Goal: Communication & Community: Ask a question

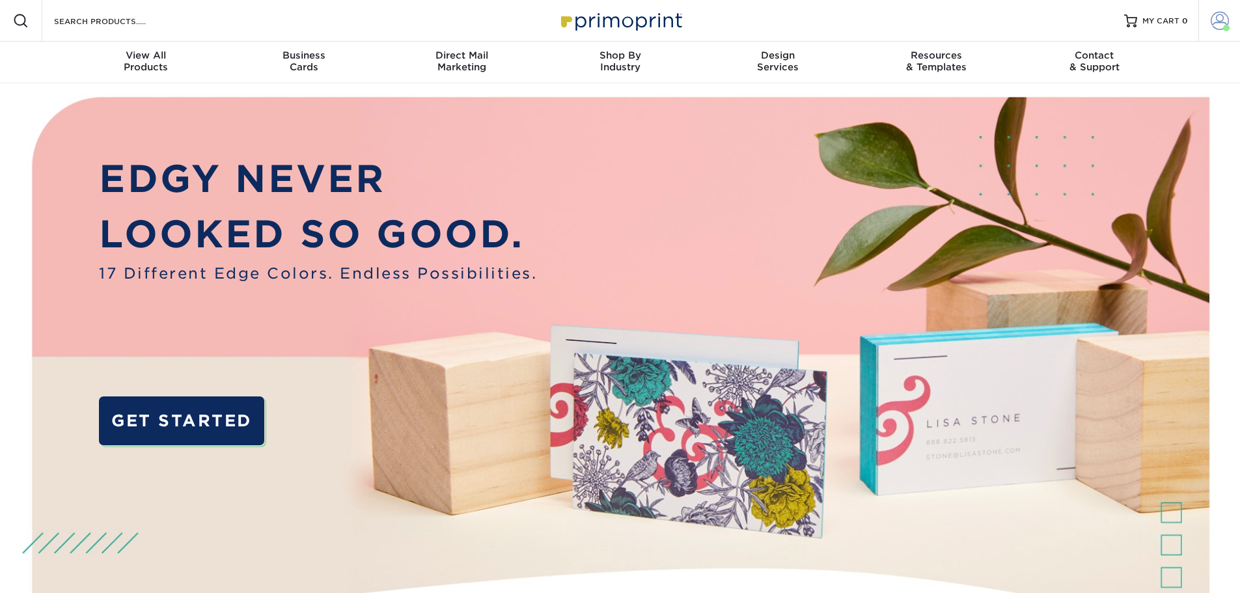
click at [1224, 26] on span at bounding box center [1226, 28] width 7 height 7
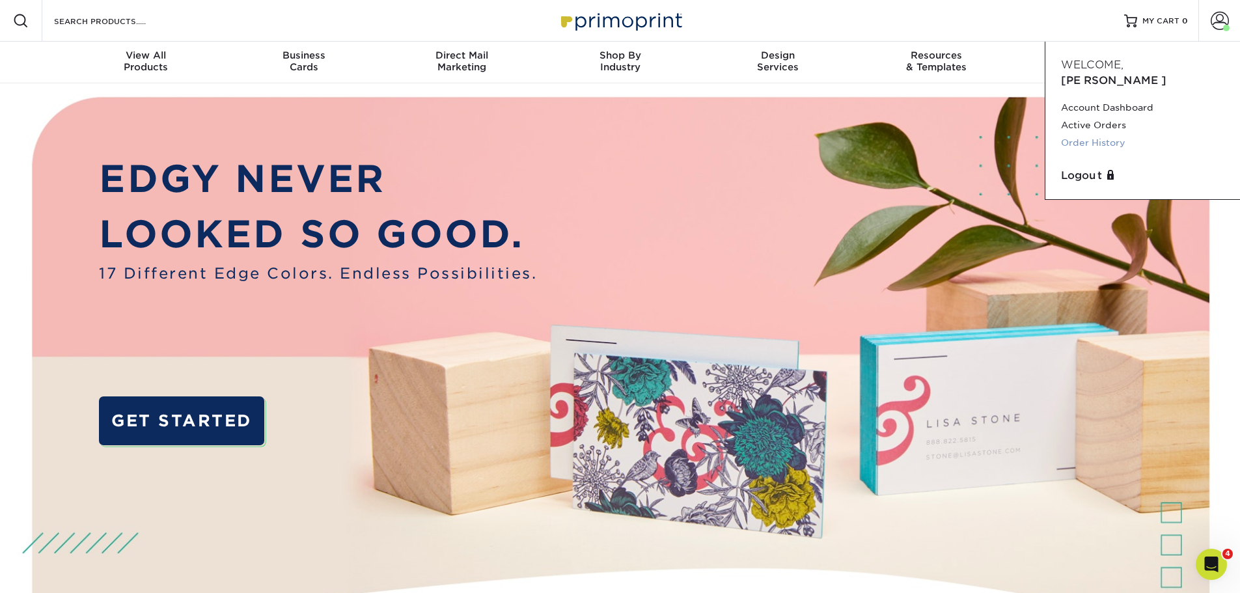
click at [1104, 134] on link "Order History" at bounding box center [1142, 143] width 163 height 18
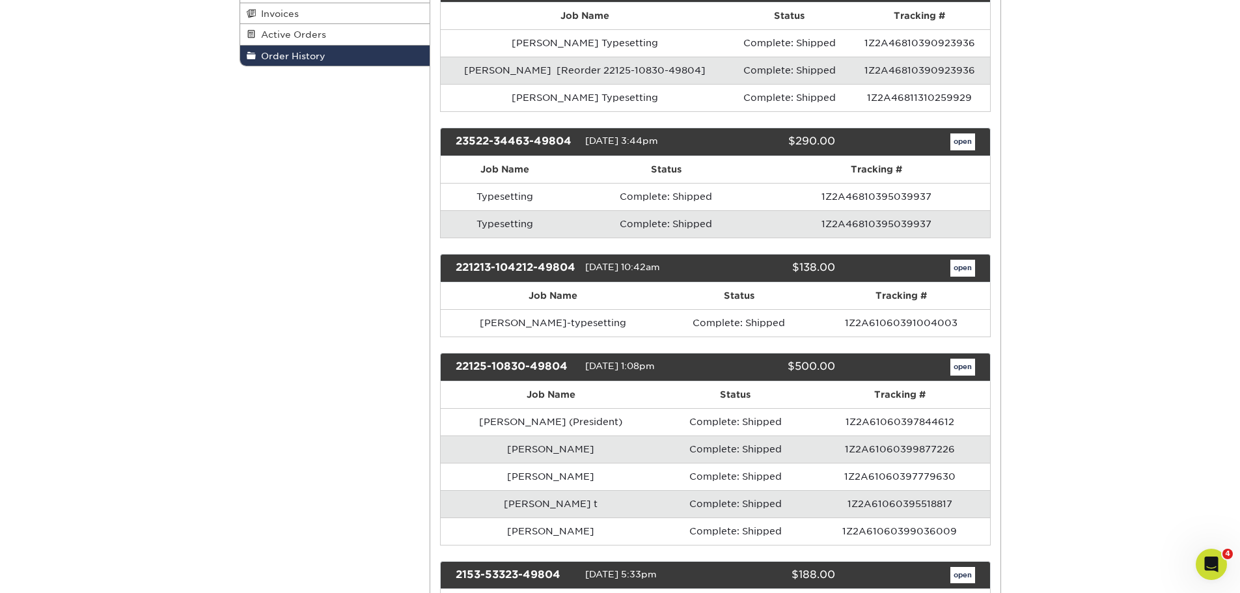
scroll to position [260, 0]
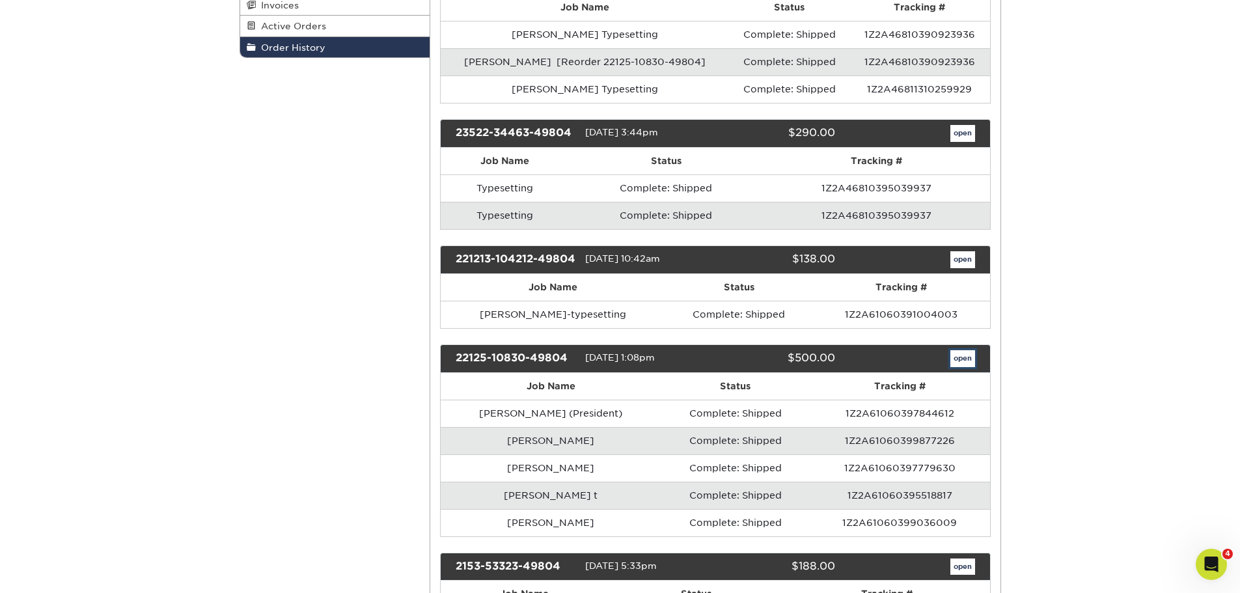
click at [964, 367] on link "open" at bounding box center [963, 358] width 25 height 17
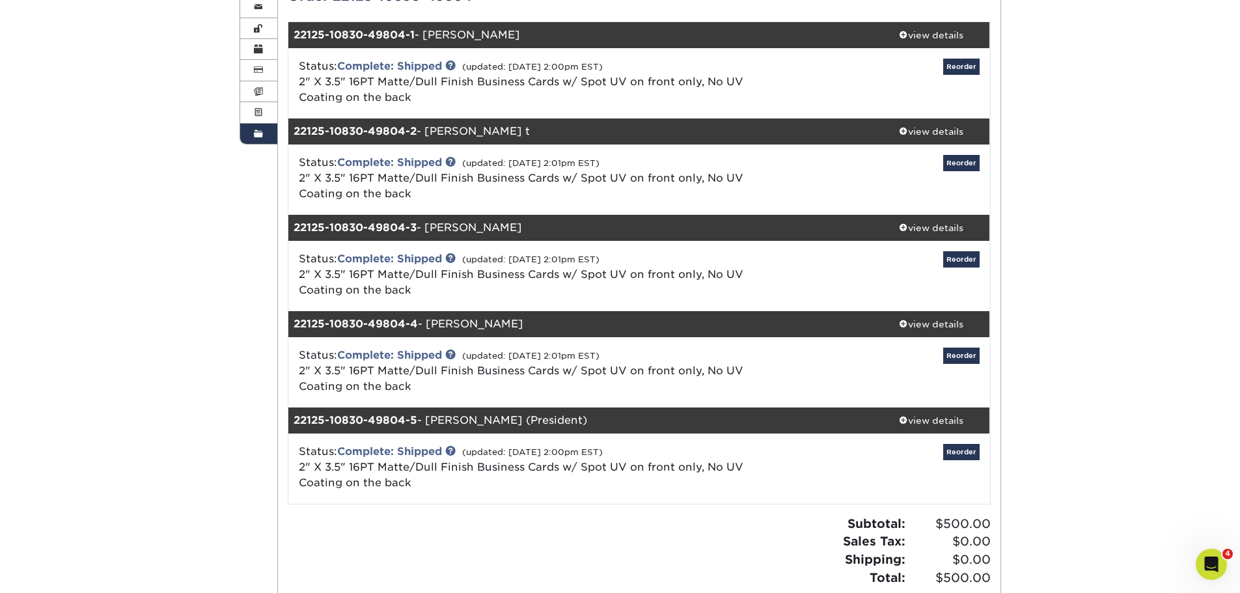
scroll to position [195, 0]
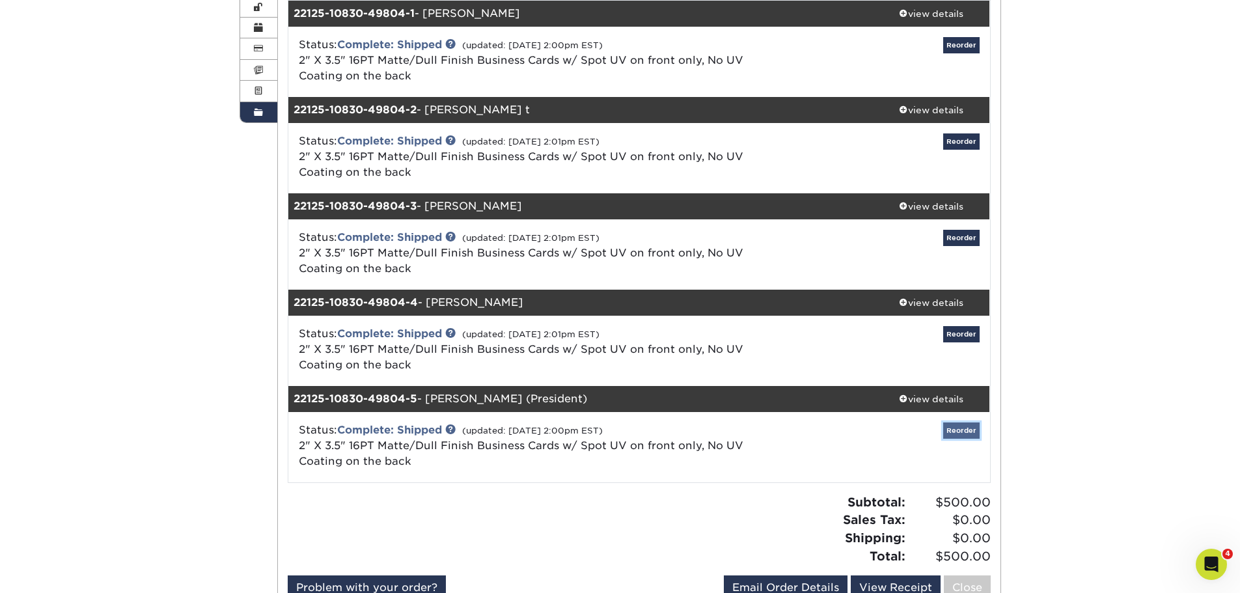
click at [959, 429] on link "Reorder" at bounding box center [961, 431] width 36 height 16
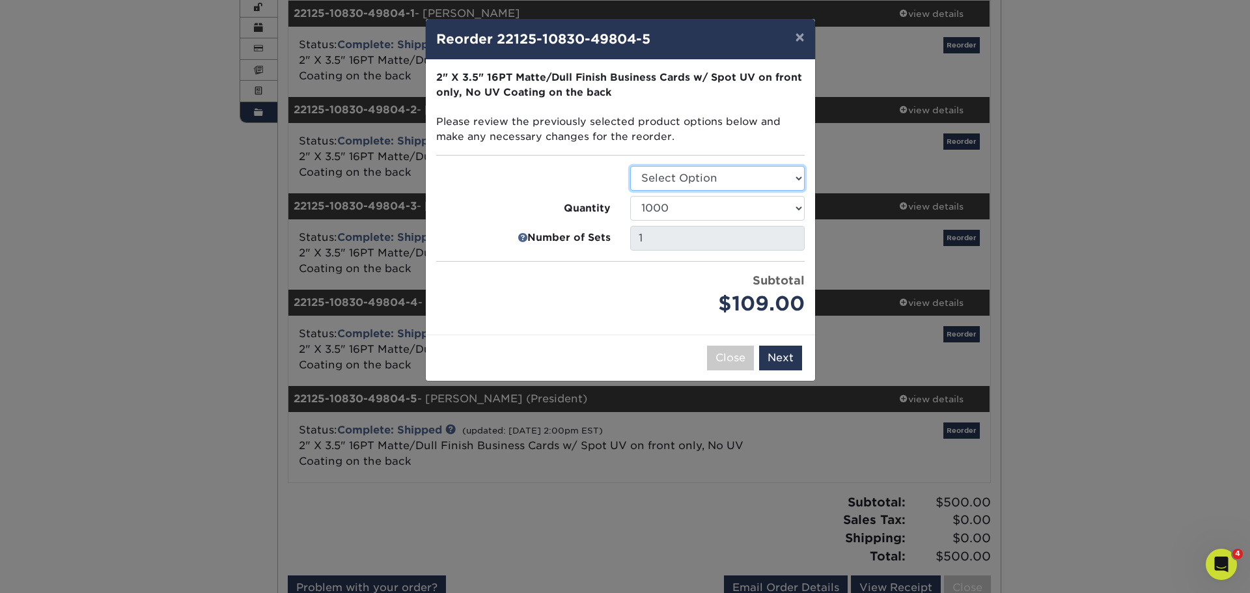
click at [781, 184] on select "Select Option Business Cards" at bounding box center [717, 178] width 175 height 25
select select "3b5148f1-0588-4f88-a218-97bcfdce65c1"
click at [630, 166] on select "Select Option Business Cards" at bounding box center [717, 178] width 175 height 25
click at [783, 213] on select "500 1000 2500 5000 10000 15000 20000 25000" at bounding box center [717, 208] width 175 height 25
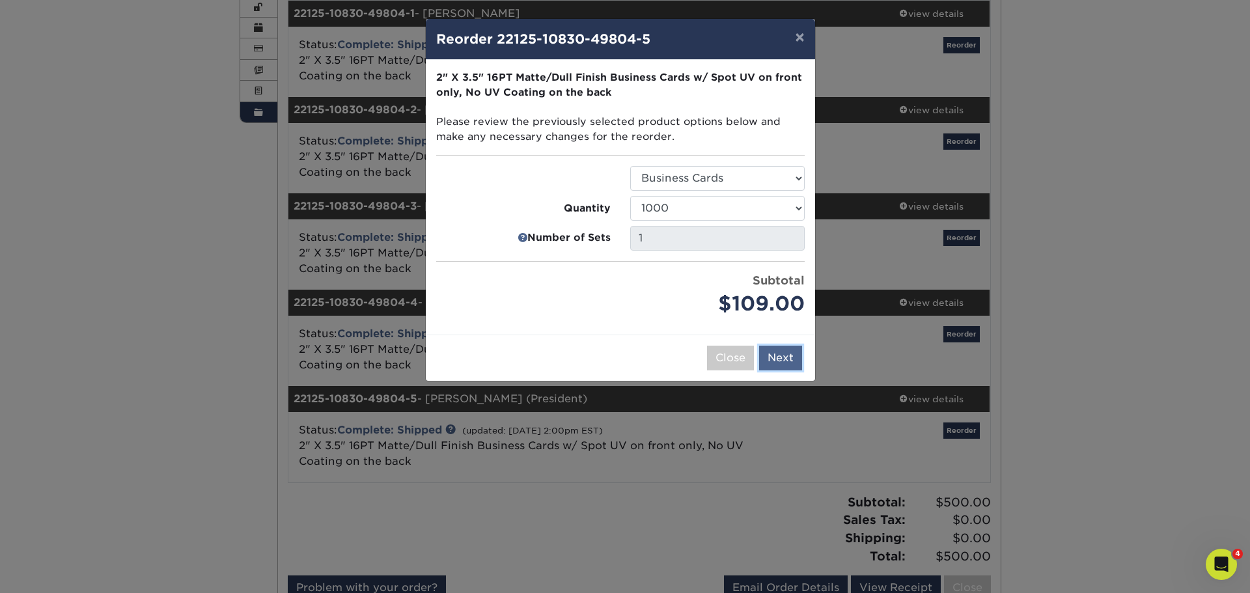
click at [773, 350] on button "Next" at bounding box center [780, 358] width 43 height 25
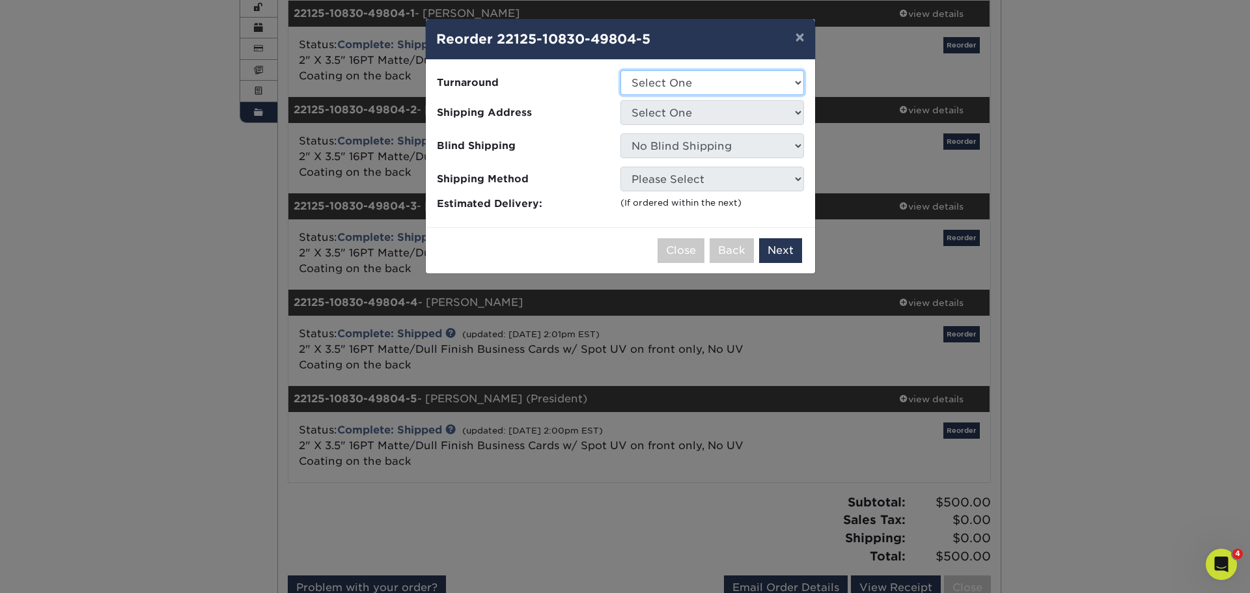
click at [770, 85] on select "Select One 2-4 Business Days" at bounding box center [713, 82] width 184 height 25
select select "e486f0bf-acc5-4b2b-b1a9-d5abca7d5a4b"
click at [621, 70] on select "Select One 2-4 Business Days" at bounding box center [713, 82] width 184 height 25
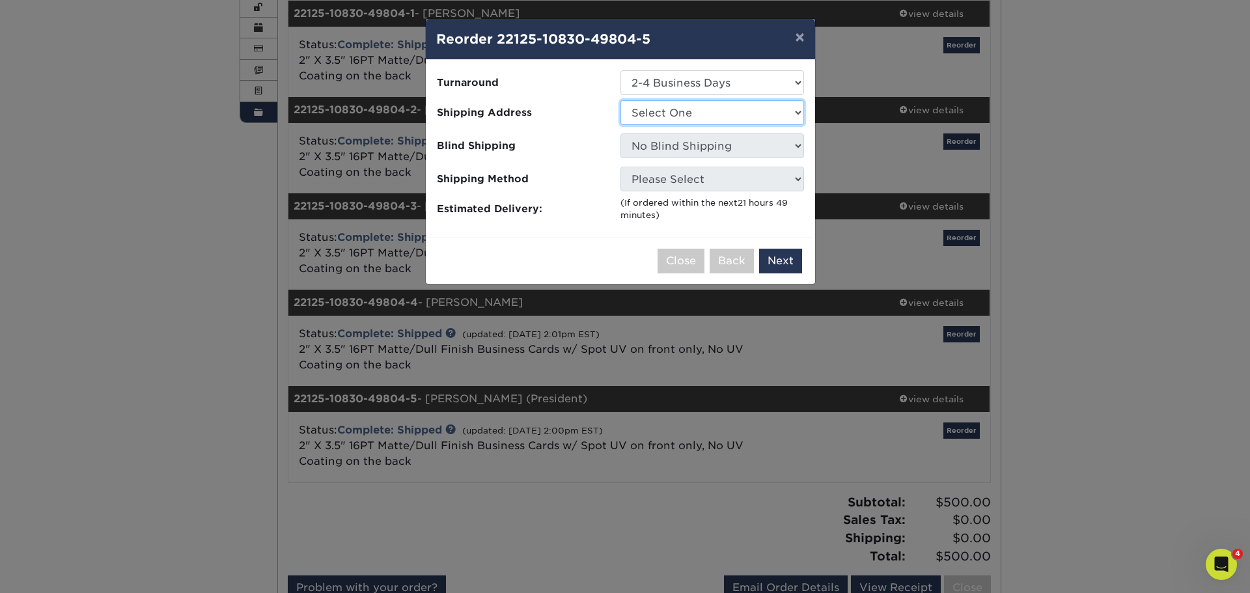
click at [756, 118] on select "Select One GMD Office" at bounding box center [713, 112] width 184 height 25
select select "117472"
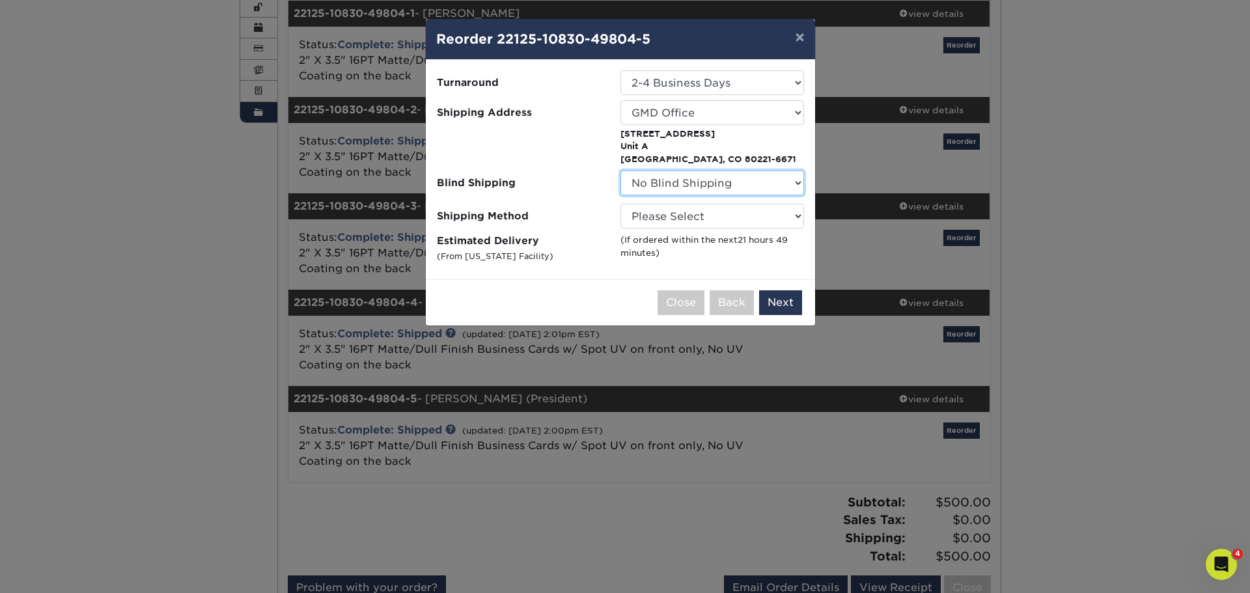
click at [755, 184] on select "No Blind Shipping GMD Office" at bounding box center [713, 183] width 184 height 25
select select "117472"
click at [621, 171] on select "No Blind Shipping GMD Office" at bounding box center [713, 183] width 184 height 25
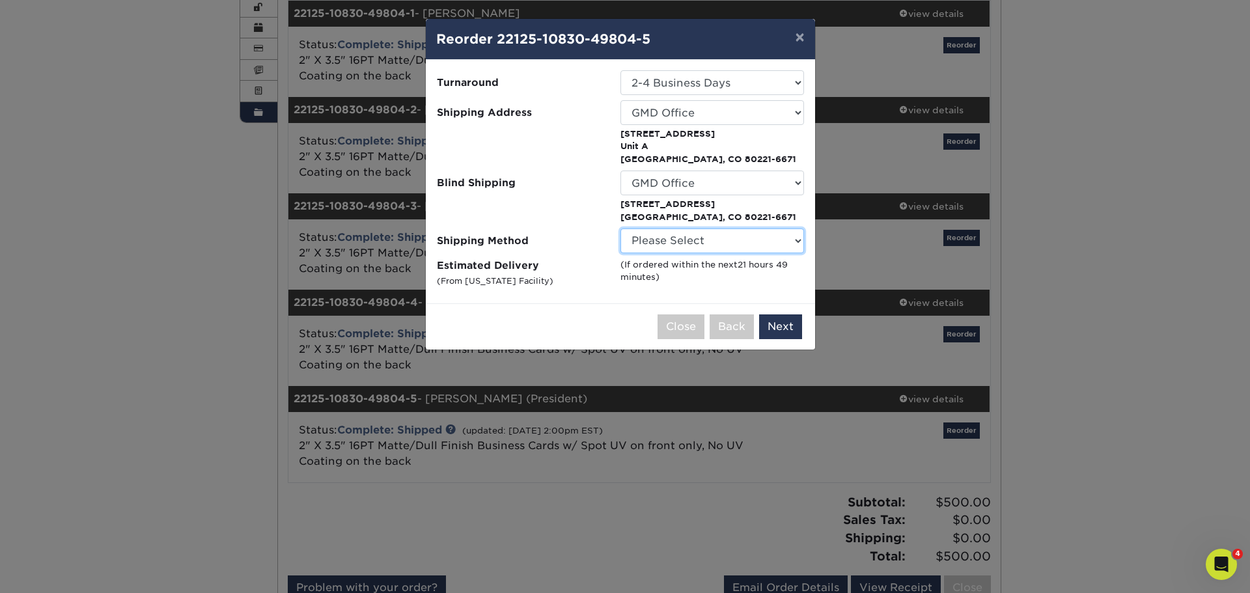
click at [770, 247] on select "Please Select Ground Shipping (+$8.96) 3 Day Shipping Service (+$15.58) 2 Day A…" at bounding box center [713, 241] width 184 height 25
click at [590, 240] on span "Shipping Method" at bounding box center [524, 240] width 174 height 15
click at [662, 248] on select "Please Select Ground Shipping (+$8.96) 3 Day Shipping Service (+$15.58) 2 Day A…" at bounding box center [713, 241] width 184 height 25
click at [621, 229] on select "Please Select Ground Shipping (+$8.96) 3 Day Shipping Service (+$15.58) 2 Day A…" at bounding box center [713, 241] width 184 height 25
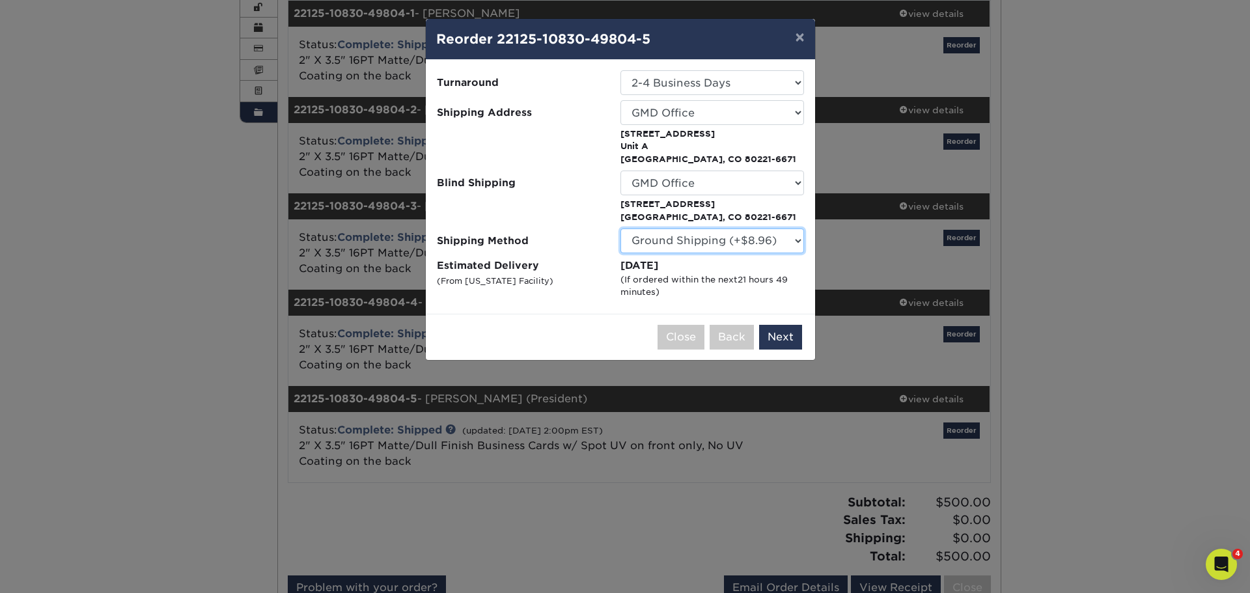
click at [667, 244] on select "Please Select Ground Shipping (+$8.96) 3 Day Shipping Service (+$15.58) 2 Day A…" at bounding box center [713, 241] width 184 height 25
click at [621, 229] on select "Please Select Ground Shipping (+$8.96) 3 Day Shipping Service (+$15.58) 2 Day A…" at bounding box center [713, 241] width 184 height 25
click at [692, 246] on select "Please Select Ground Shipping (+$8.96) 3 Day Shipping Service (+$15.58) 2 Day A…" at bounding box center [713, 241] width 184 height 25
click at [621, 229] on select "Please Select Ground Shipping (+$8.96) 3 Day Shipping Service (+$15.58) 2 Day A…" at bounding box center [713, 241] width 184 height 25
click at [700, 245] on select "Please Select Ground Shipping (+$8.96) 3 Day Shipping Service (+$15.58) 2 Day A…" at bounding box center [713, 241] width 184 height 25
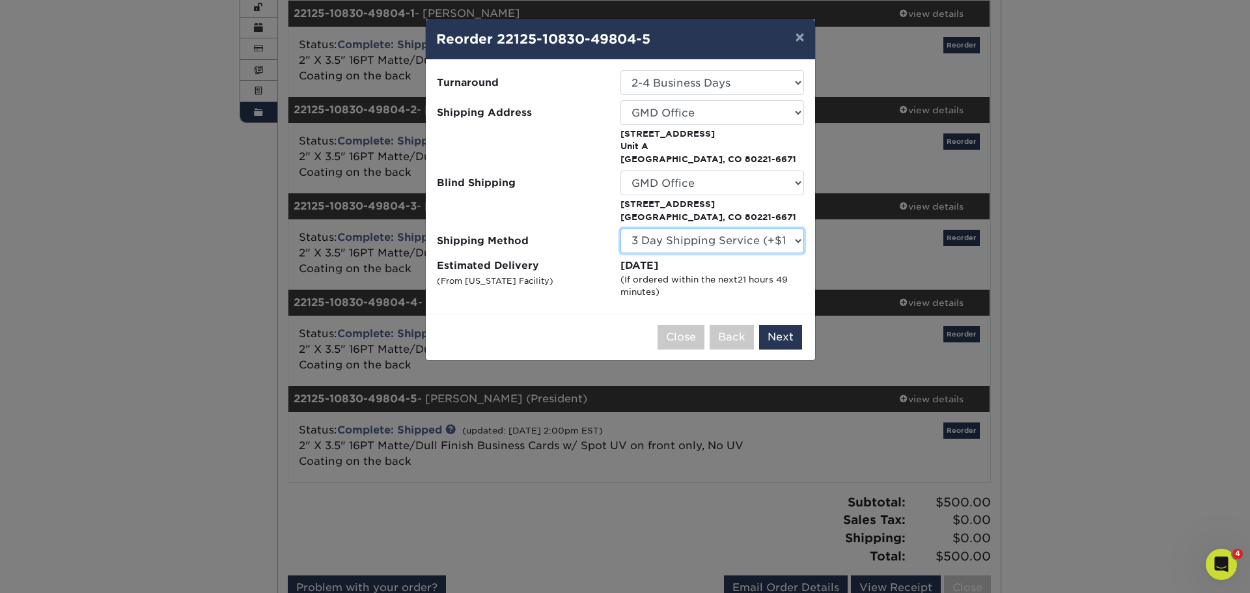
click at [621, 229] on select "Please Select Ground Shipping (+$8.96) 3 Day Shipping Service (+$15.58) 2 Day A…" at bounding box center [713, 241] width 184 height 25
click at [692, 244] on select "Please Select Ground Shipping (+$8.96) 3 Day Shipping Service (+$15.58) 2 Day A…" at bounding box center [713, 241] width 184 height 25
click at [621, 229] on select "Please Select Ground Shipping (+$8.96) 3 Day Shipping Service (+$15.58) 2 Day A…" at bounding box center [713, 241] width 184 height 25
click at [697, 240] on select "Please Select Ground Shipping (+$8.96) 3 Day Shipping Service (+$15.58) 2 Day A…" at bounding box center [713, 241] width 184 height 25
click at [621, 229] on select "Please Select Ground Shipping (+$8.96) 3 Day Shipping Service (+$15.58) 2 Day A…" at bounding box center [713, 241] width 184 height 25
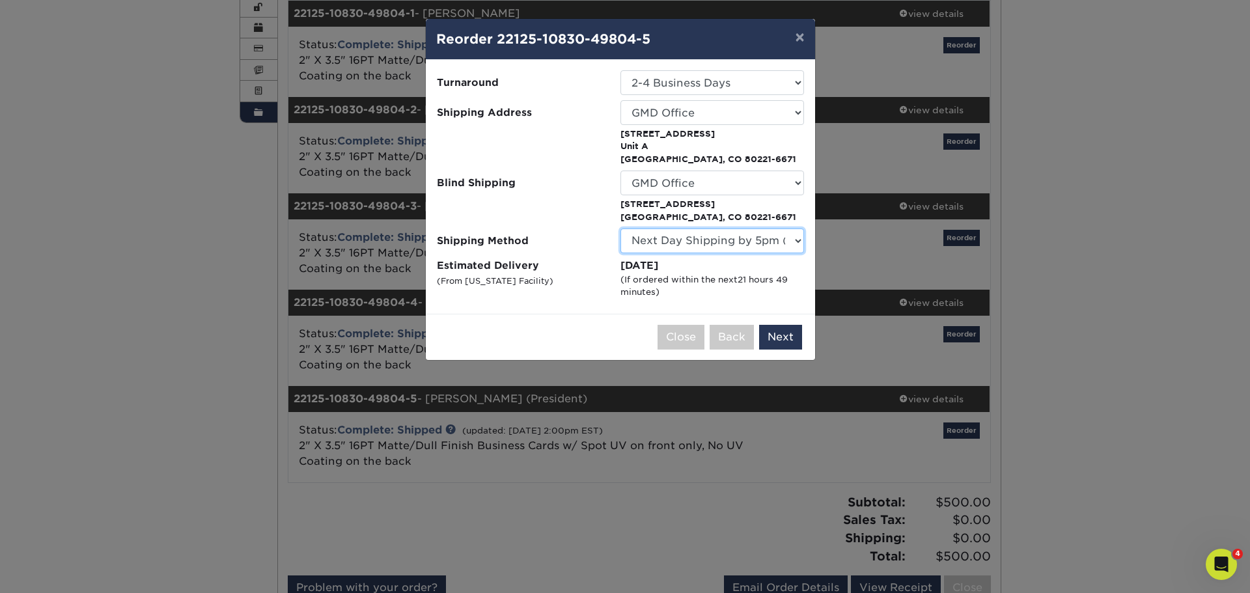
click at [720, 238] on select "Please Select Ground Shipping (+$8.96) 3 Day Shipping Service (+$15.58) 2 Day A…" at bounding box center [713, 241] width 184 height 25
click at [621, 229] on select "Please Select Ground Shipping (+$8.96) 3 Day Shipping Service (+$15.58) 2 Day A…" at bounding box center [713, 241] width 184 height 25
click at [707, 244] on select "Please Select Ground Shipping (+$8.96) 3 Day Shipping Service (+$15.58) 2 Day A…" at bounding box center [713, 241] width 184 height 25
click at [621, 229] on select "Please Select Ground Shipping (+$8.96) 3 Day Shipping Service (+$15.58) 2 Day A…" at bounding box center [713, 241] width 184 height 25
click at [731, 238] on select "Please Select Ground Shipping (+$8.96) 3 Day Shipping Service (+$15.58) 2 Day A…" at bounding box center [713, 241] width 184 height 25
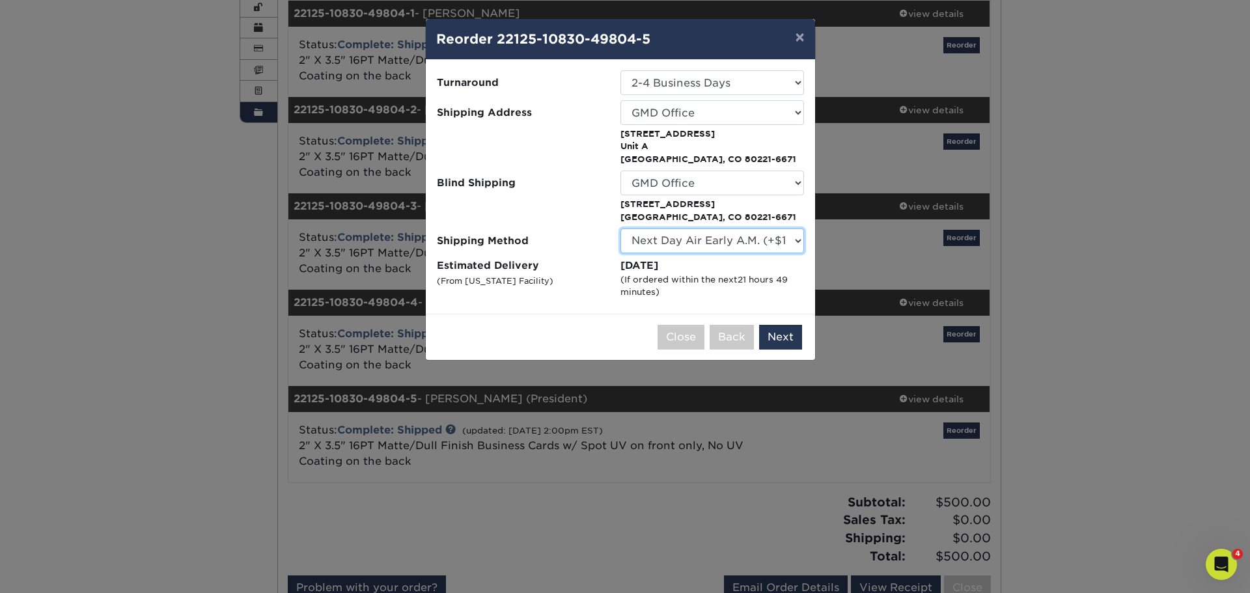
click at [621, 229] on select "Please Select Ground Shipping (+$8.96) 3 Day Shipping Service (+$15.58) 2 Day A…" at bounding box center [713, 241] width 184 height 25
click at [725, 236] on select "Please Select Ground Shipping (+$8.96) 3 Day Shipping Service (+$15.58) 2 Day A…" at bounding box center [713, 241] width 184 height 25
click at [621, 229] on select "Please Select Ground Shipping (+$8.96) 3 Day Shipping Service (+$15.58) 2 Day A…" at bounding box center [713, 241] width 184 height 25
click at [728, 243] on select "Please Select Ground Shipping (+$8.96) 3 Day Shipping Service (+$15.58) 2 Day A…" at bounding box center [713, 241] width 184 height 25
click at [621, 229] on select "Please Select Ground Shipping (+$8.96) 3 Day Shipping Service (+$15.58) 2 Day A…" at bounding box center [713, 241] width 184 height 25
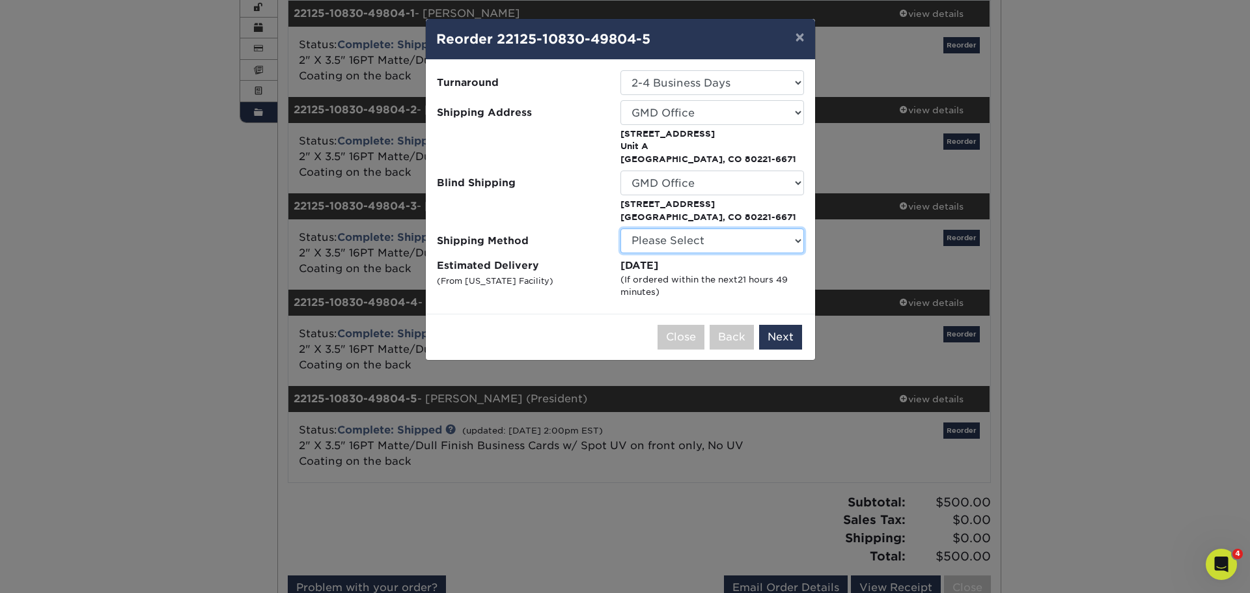
click at [721, 244] on select "Please Select Ground Shipping (+$8.96) 3 Day Shipping Service (+$15.58) 2 Day A…" at bounding box center [713, 241] width 184 height 25
click at [621, 229] on select "Please Select Ground Shipping (+$8.96) 3 Day Shipping Service (+$15.58) 2 Day A…" at bounding box center [713, 241] width 184 height 25
click at [591, 289] on label "Estimated Delivery (From California Facility)" at bounding box center [529, 278] width 184 height 40
click at [777, 242] on select "Please Select Ground Shipping (+$8.96) 3 Day Shipping Service (+$15.58) 2 Day A…" at bounding box center [713, 241] width 184 height 25
click at [587, 280] on label "Estimated Delivery (From California Facility)" at bounding box center [529, 278] width 184 height 40
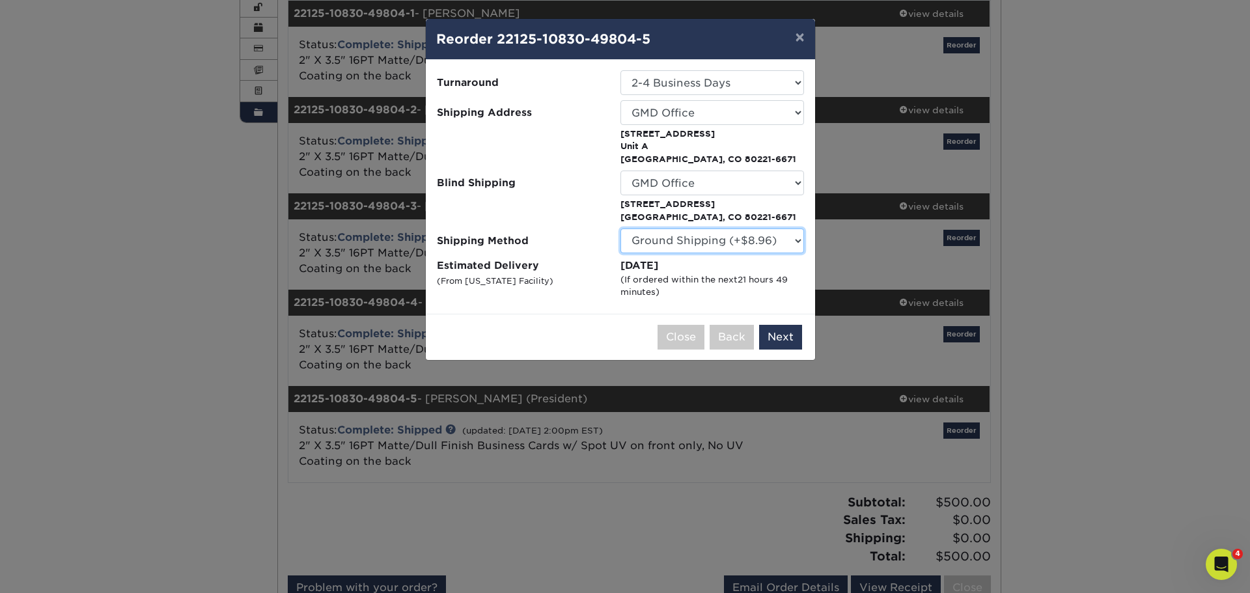
click at [698, 232] on select "Please Select Ground Shipping (+$8.96) 3 Day Shipping Service (+$15.58) 2 Day A…" at bounding box center [713, 241] width 184 height 25
click at [621, 229] on select "Please Select Ground Shipping (+$8.96) 3 Day Shipping Service (+$15.58) 2 Day A…" at bounding box center [713, 241] width 184 height 25
click at [765, 240] on select "Please Select Ground Shipping (+$8.96) 3 Day Shipping Service (+$15.58) 2 Day A…" at bounding box center [713, 241] width 184 height 25
select select "03"
click at [621, 229] on select "Please Select Ground Shipping (+$8.96) 3 Day Shipping Service (+$15.58) 2 Day A…" at bounding box center [713, 241] width 184 height 25
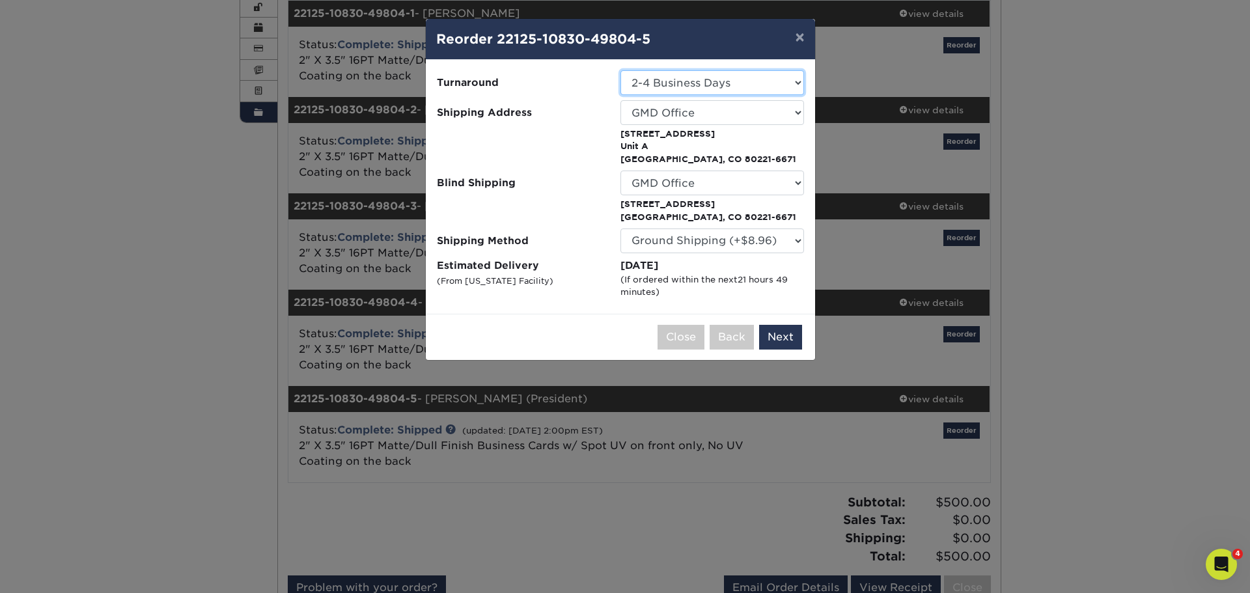
click at [753, 89] on select "Select One 2-4 Business Days" at bounding box center [713, 82] width 184 height 25
click at [753, 85] on select "Select One 2-4 Business Days" at bounding box center [713, 82] width 184 height 25
click at [773, 341] on button "Next" at bounding box center [780, 337] width 43 height 25
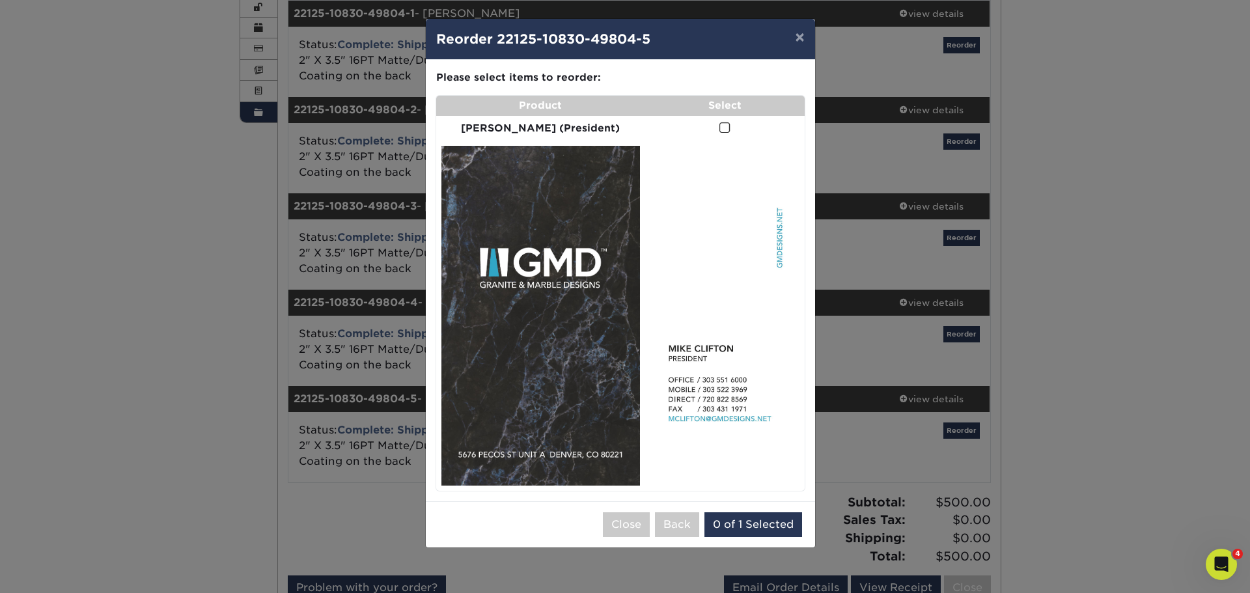
click at [719, 128] on span at bounding box center [724, 128] width 11 height 12
click at [0, 0] on input "checkbox" at bounding box center [0, 0] width 0 height 0
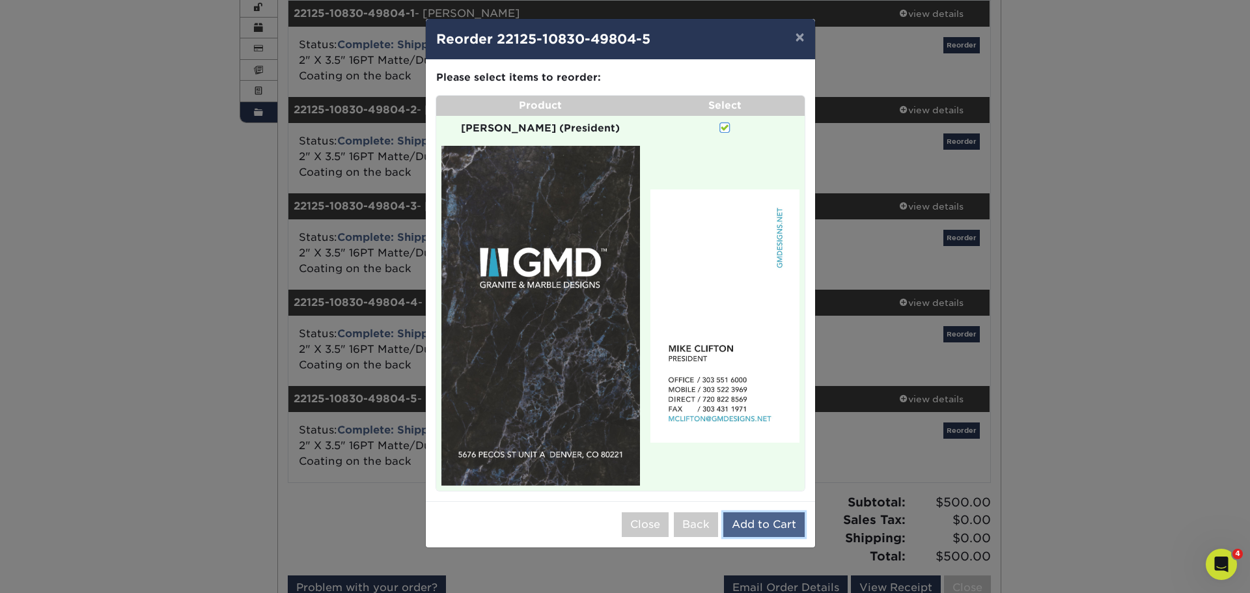
click at [759, 512] on button "Add to Cart" at bounding box center [763, 524] width 81 height 25
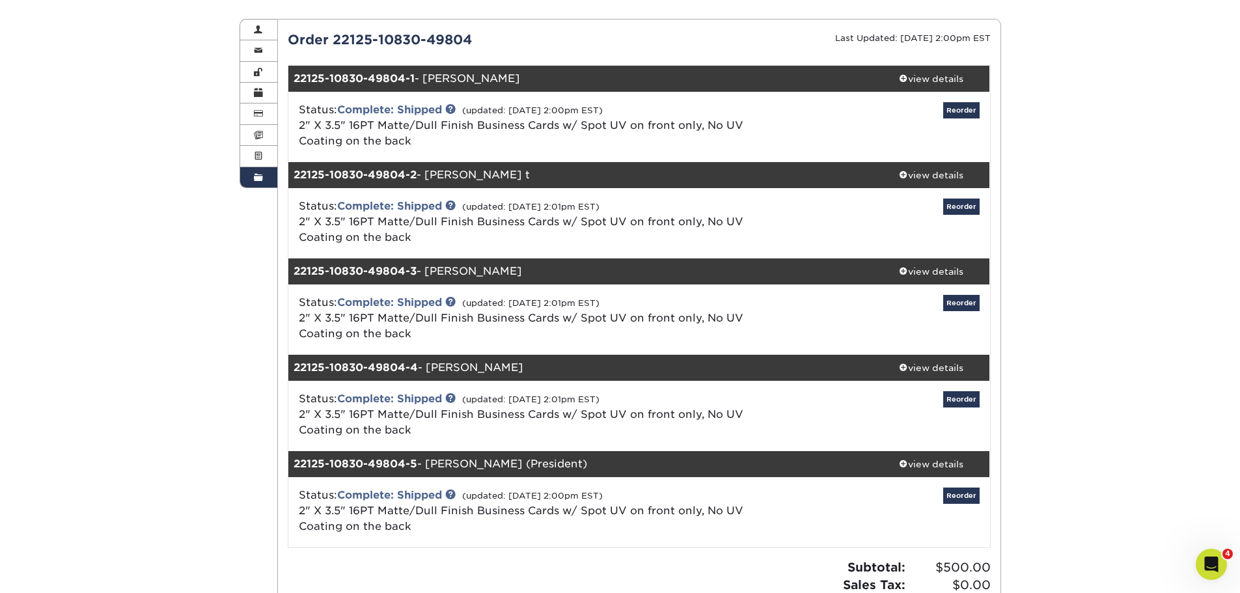
scroll to position [0, 0]
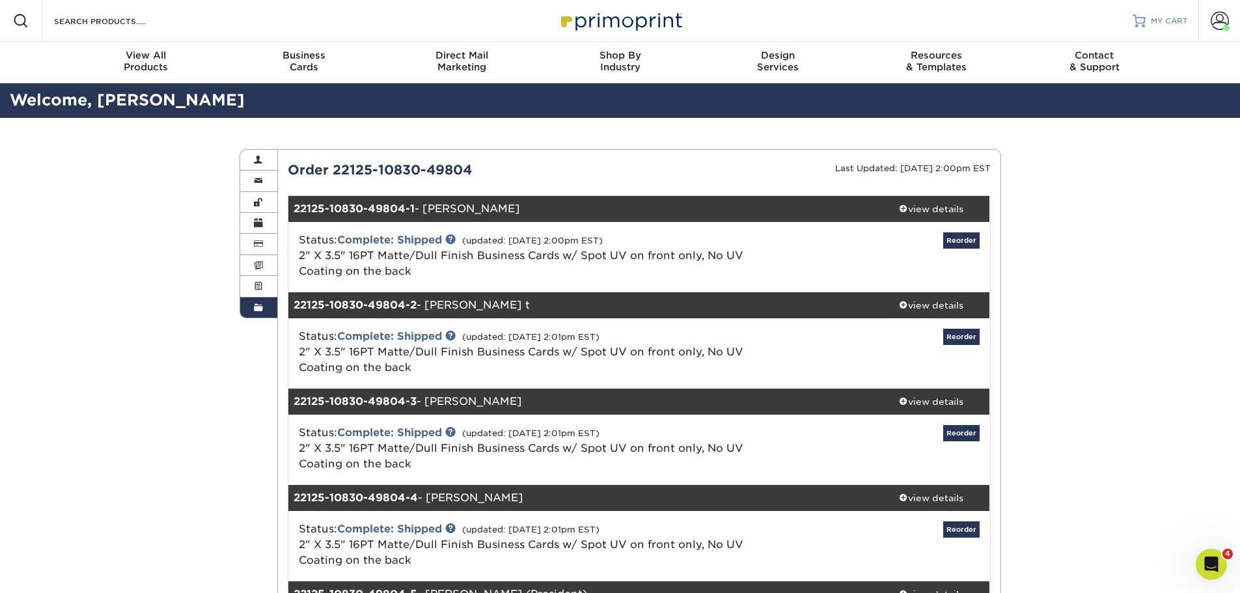
click at [1154, 16] on span "MY CART" at bounding box center [1169, 21] width 37 height 11
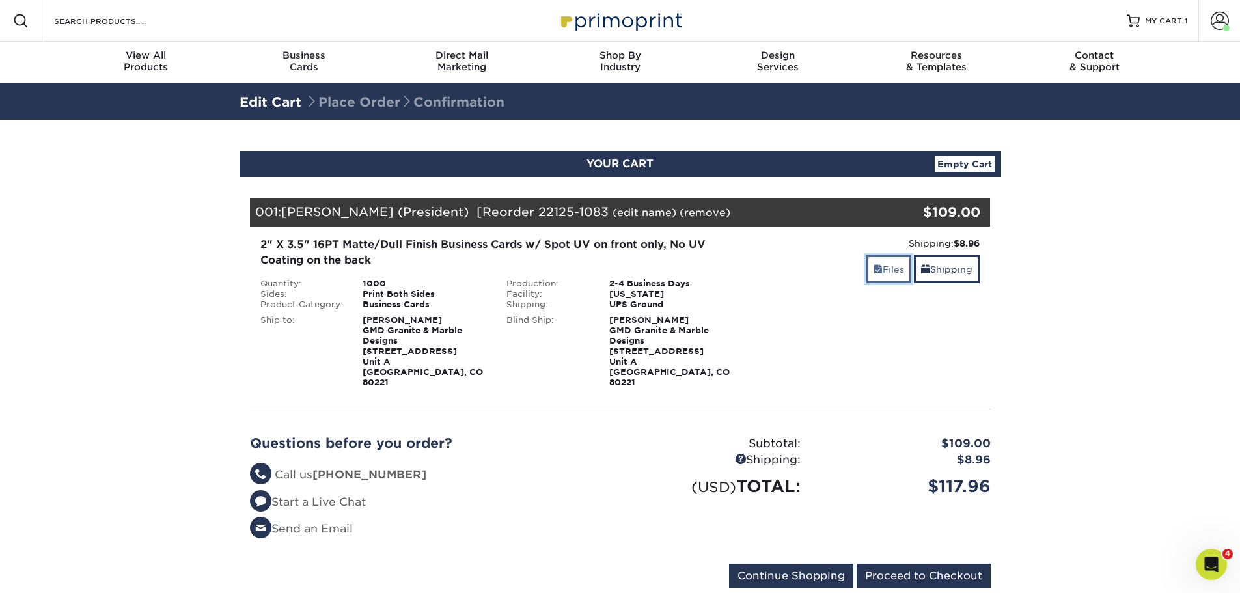
click at [889, 265] on link "Files" at bounding box center [889, 269] width 45 height 28
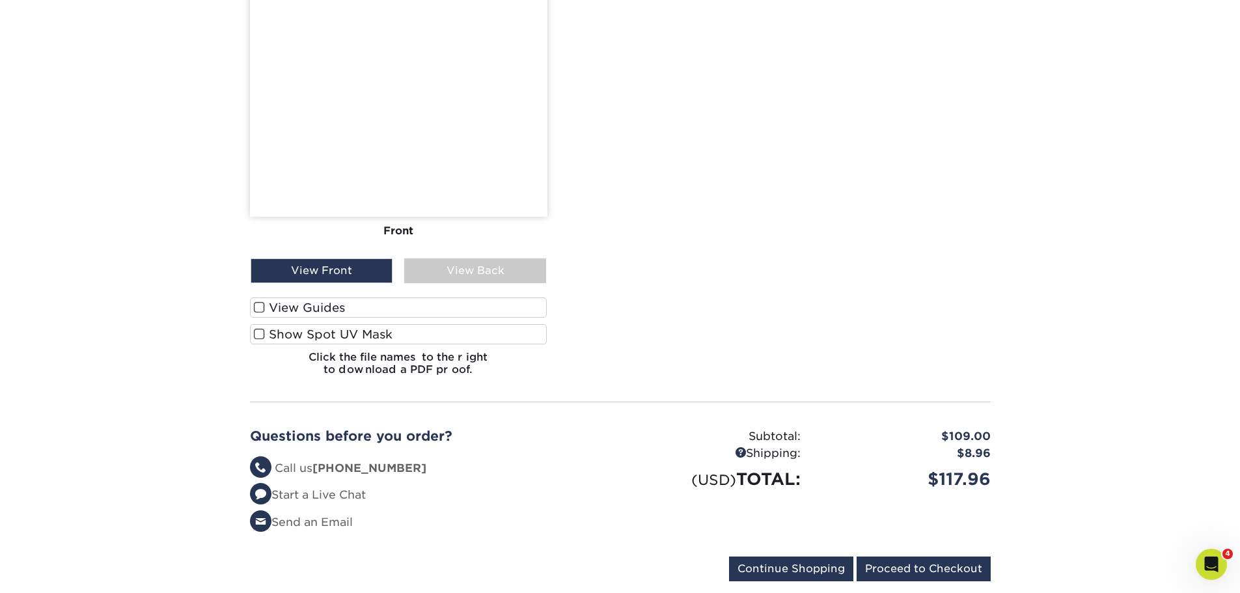
scroll to position [781, 0]
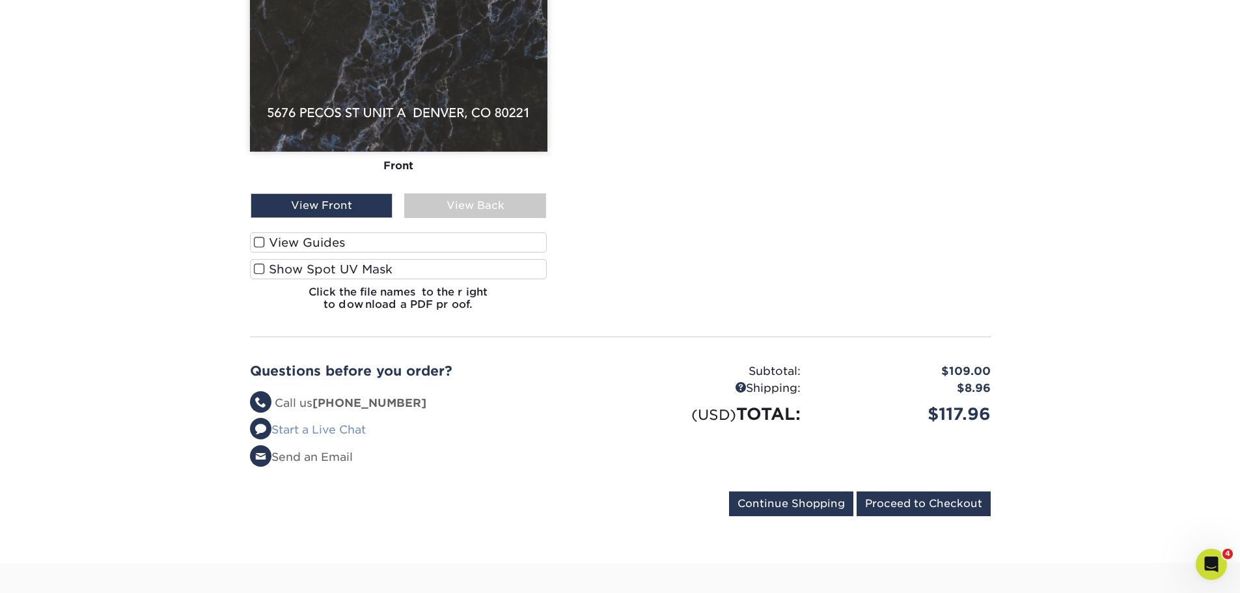
click at [322, 423] on link "Start a Live Chat" at bounding box center [308, 429] width 116 height 13
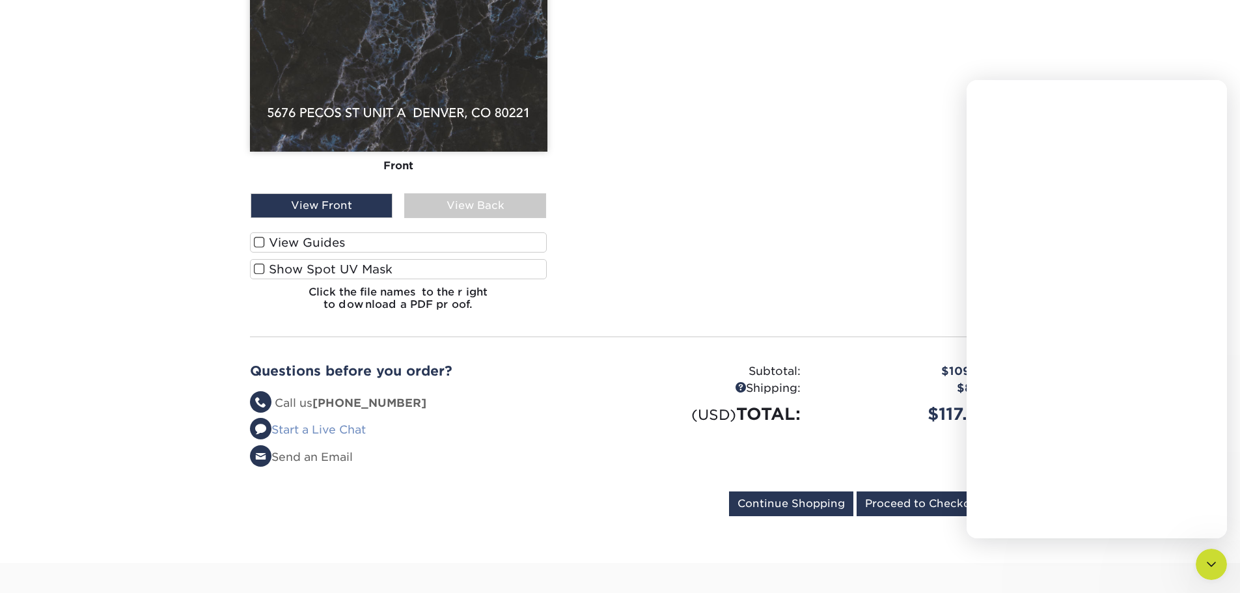
scroll to position [0, 0]
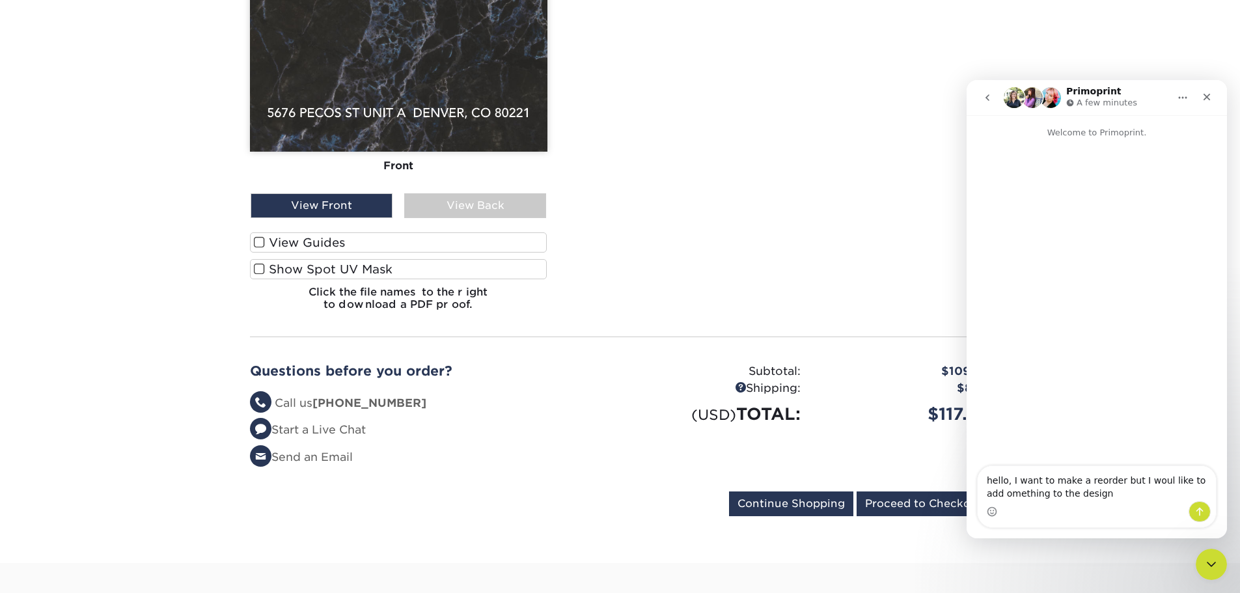
click at [988, 492] on textarea "hello, I want to make a reorder but I woul like to add omething to the design" at bounding box center [1097, 483] width 238 height 35
click at [1106, 492] on textarea "hello, I want to make a reorder but I woul like to add something to the design" at bounding box center [1097, 483] width 238 height 35
click at [1152, 483] on textarea "hello, I want to make a reorder but I woul like to add something to the design" at bounding box center [1097, 483] width 238 height 35
type textarea "hello, I want to make a reorder but I would like to add something to the design"
click at [1195, 511] on icon "Send a message…" at bounding box center [1200, 512] width 10 height 10
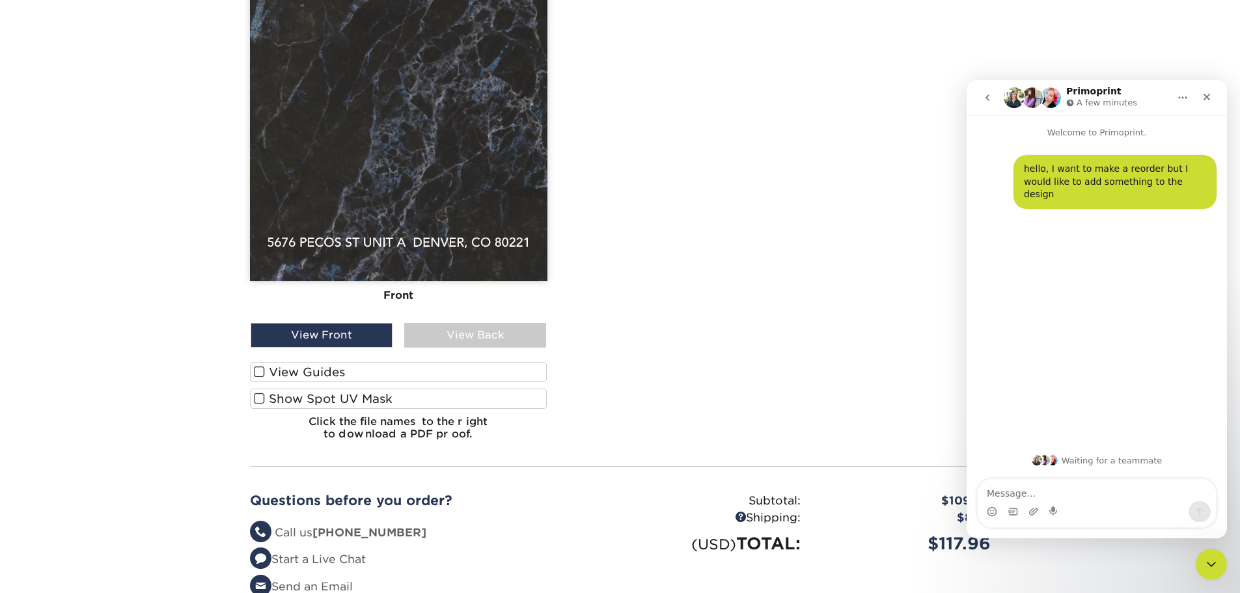
scroll to position [716, 0]
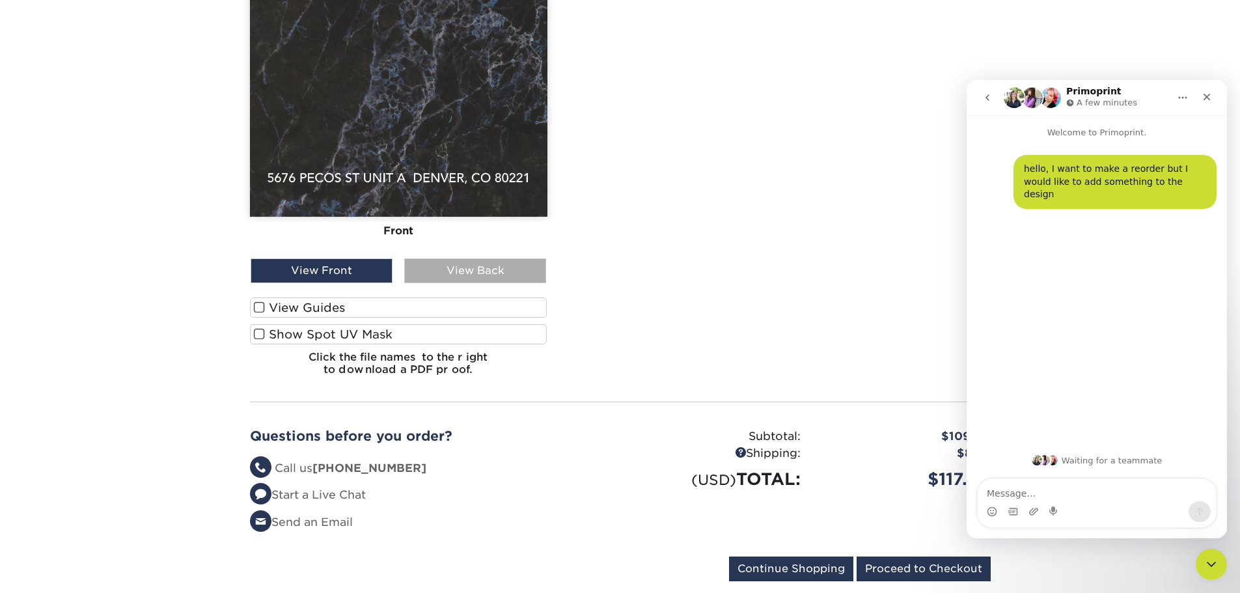
click at [516, 258] on div "View Back" at bounding box center [475, 270] width 142 height 25
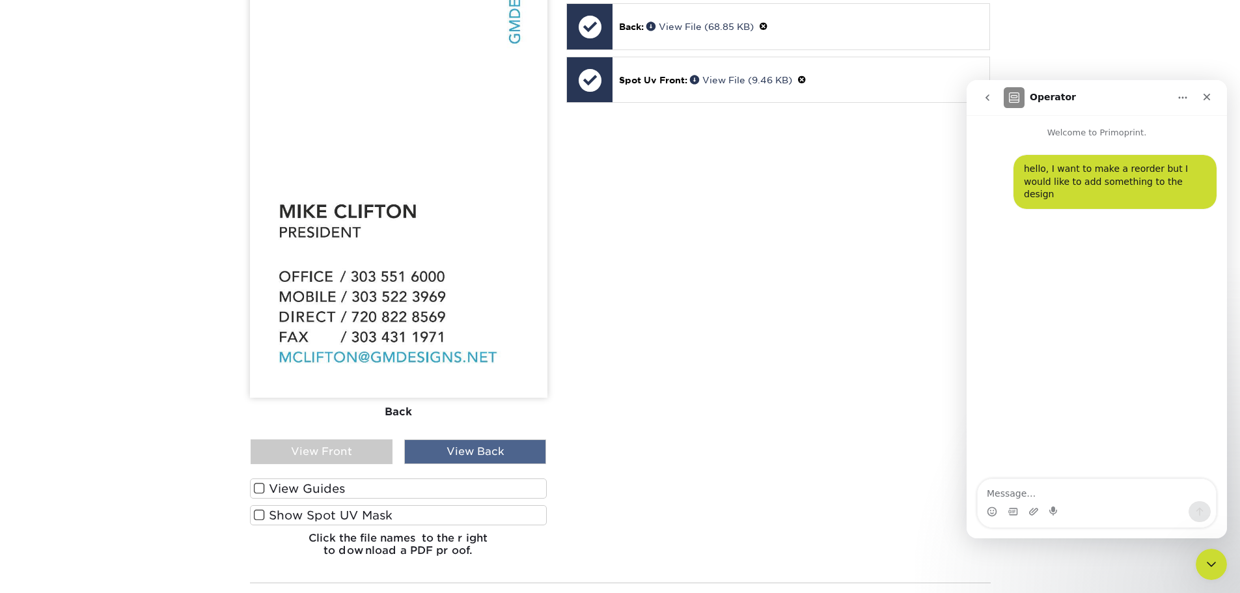
scroll to position [521, 0]
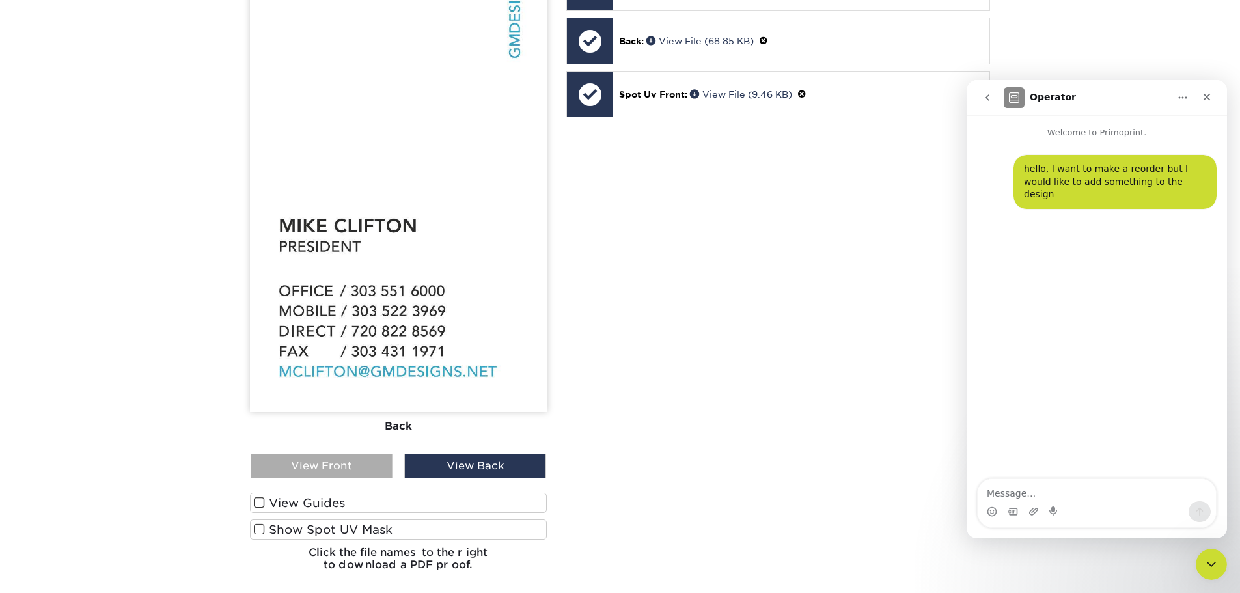
click at [352, 458] on div "View Front" at bounding box center [322, 466] width 142 height 25
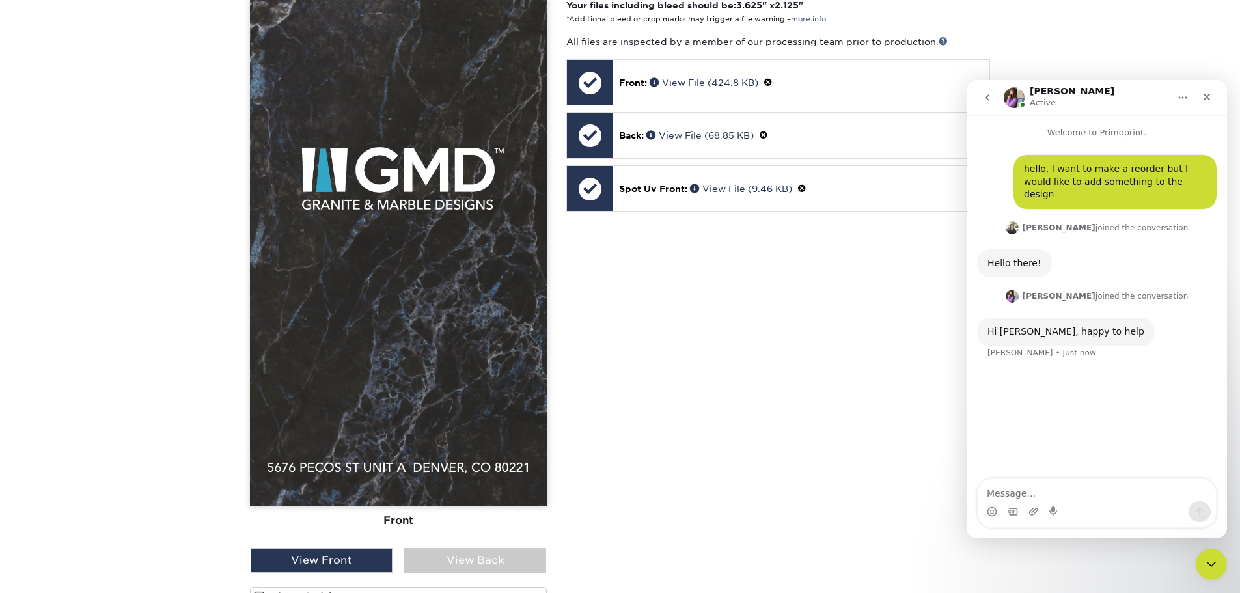
scroll to position [456, 0]
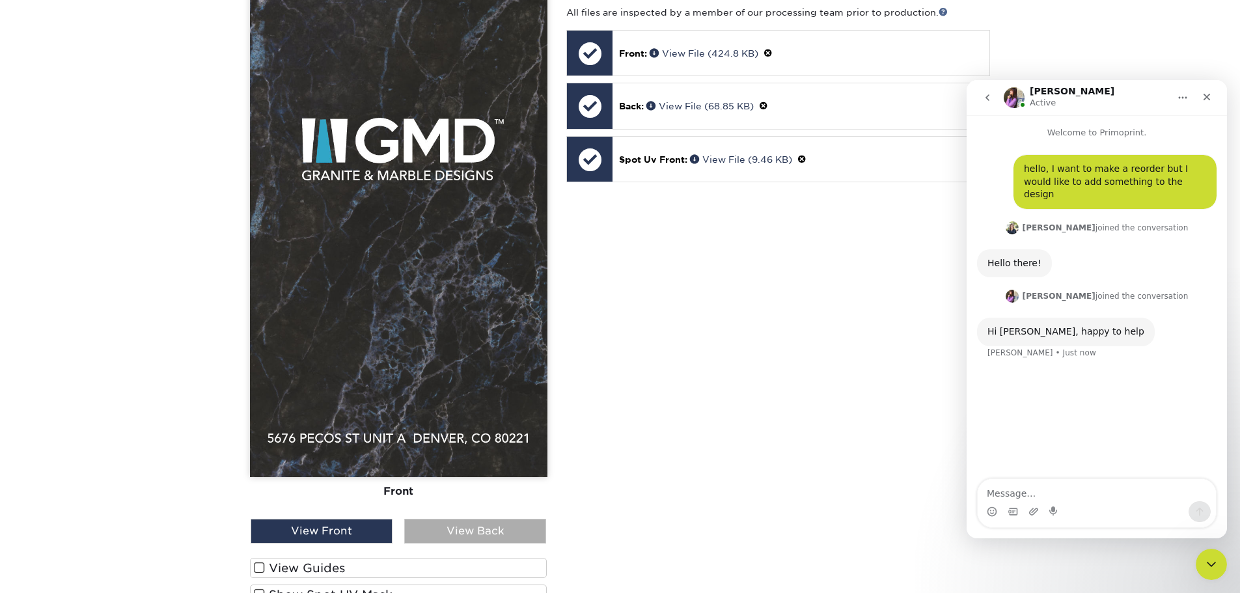
click at [479, 525] on div "View Back" at bounding box center [475, 531] width 142 height 25
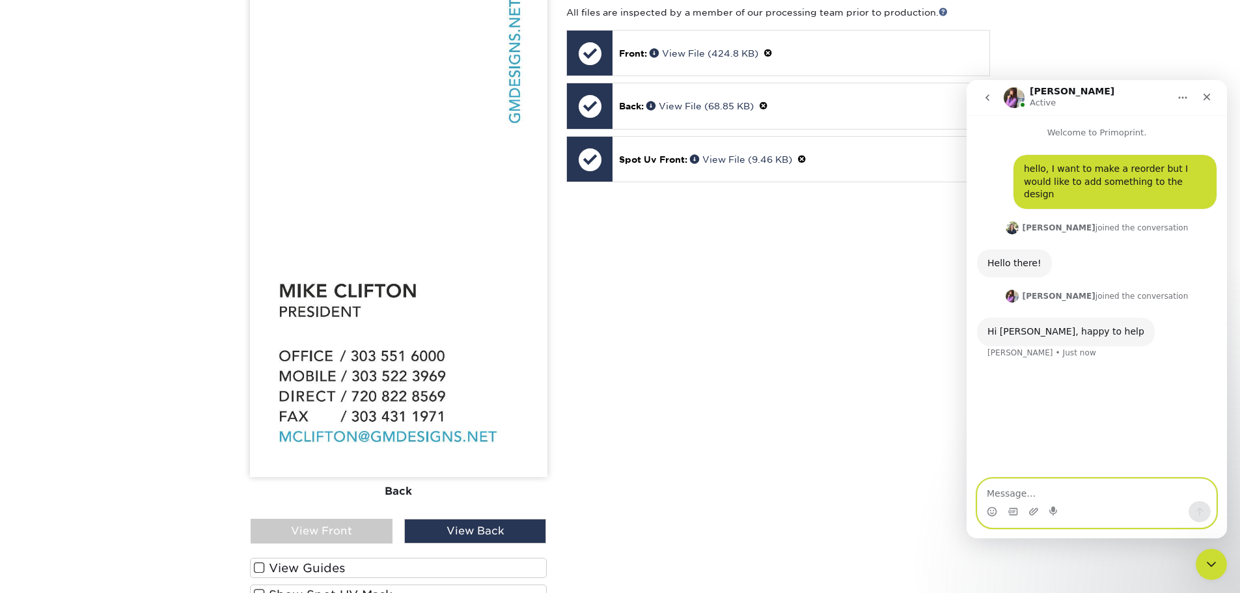
click at [1063, 480] on textarea "Message…" at bounding box center [1097, 490] width 238 height 22
type textarea "I want to reorder my business cards but I'd like to add a QR code on the back, …"
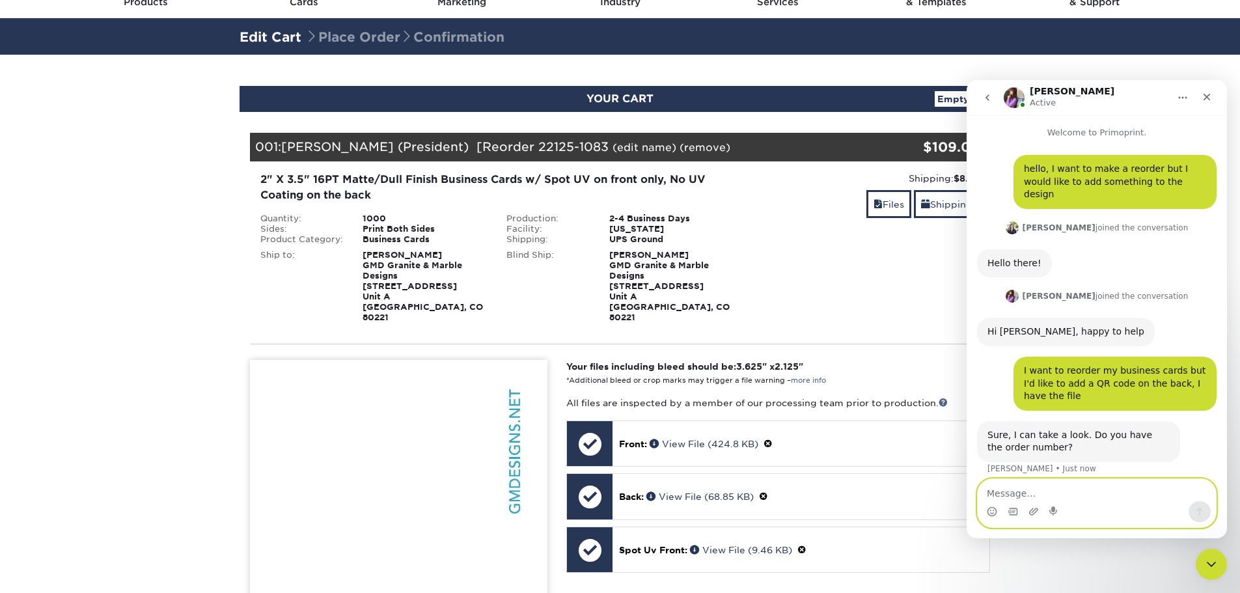
scroll to position [0, 0]
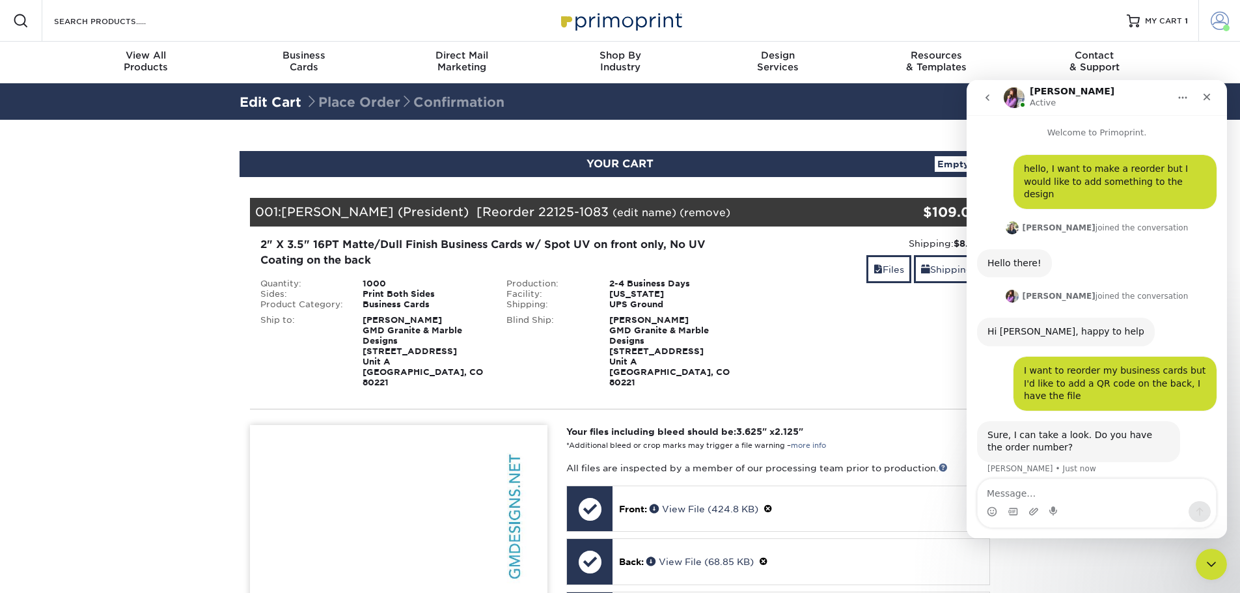
click at [1225, 9] on link "Account" at bounding box center [1220, 21] width 42 height 42
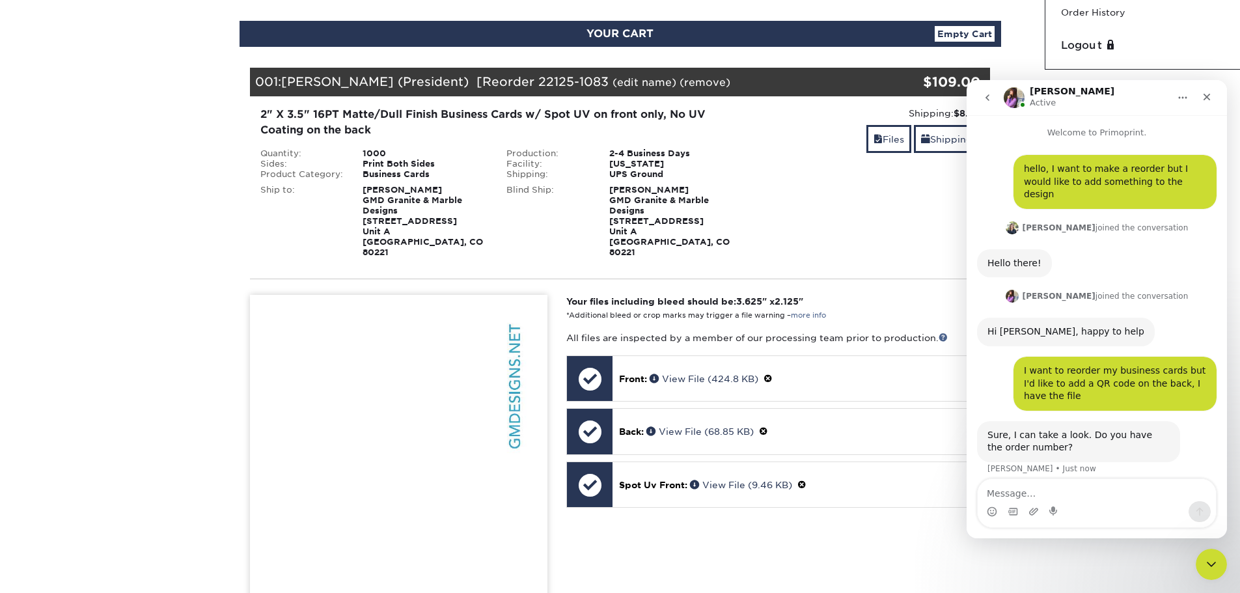
scroll to position [65, 0]
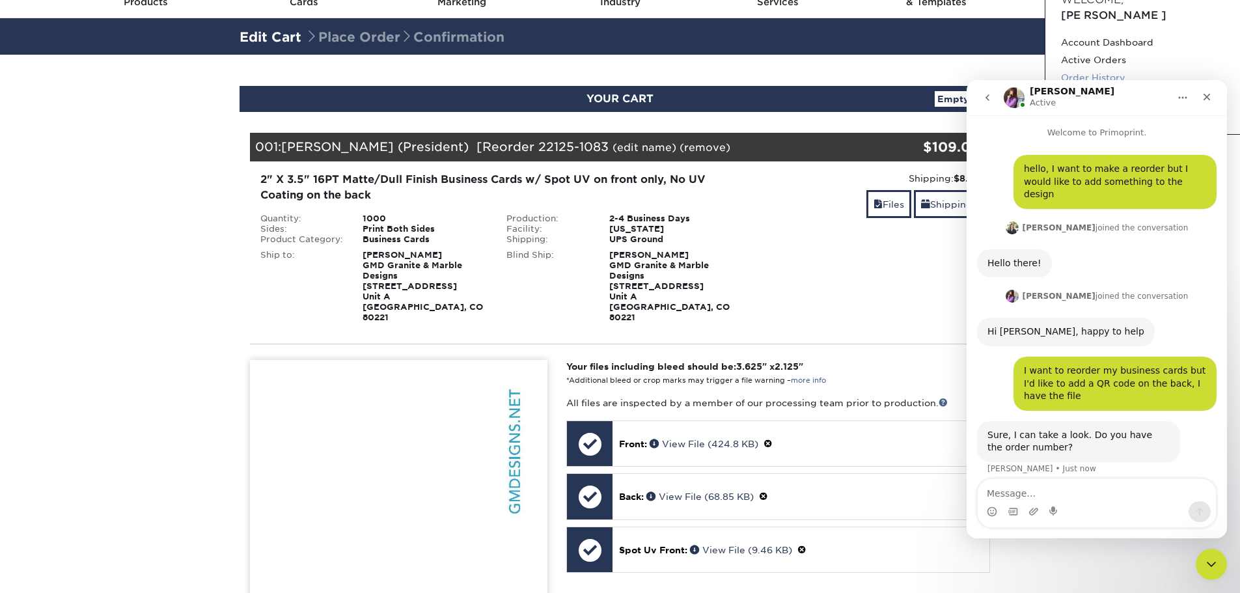
click at [1107, 69] on link "Order History" at bounding box center [1142, 78] width 163 height 18
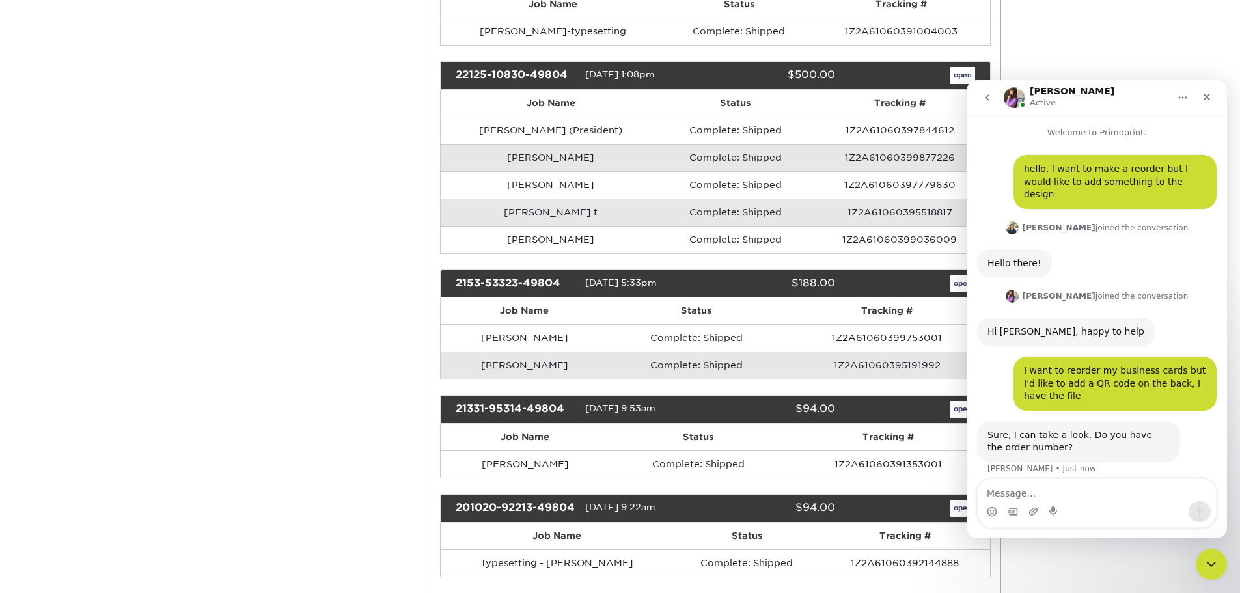
scroll to position [521, 0]
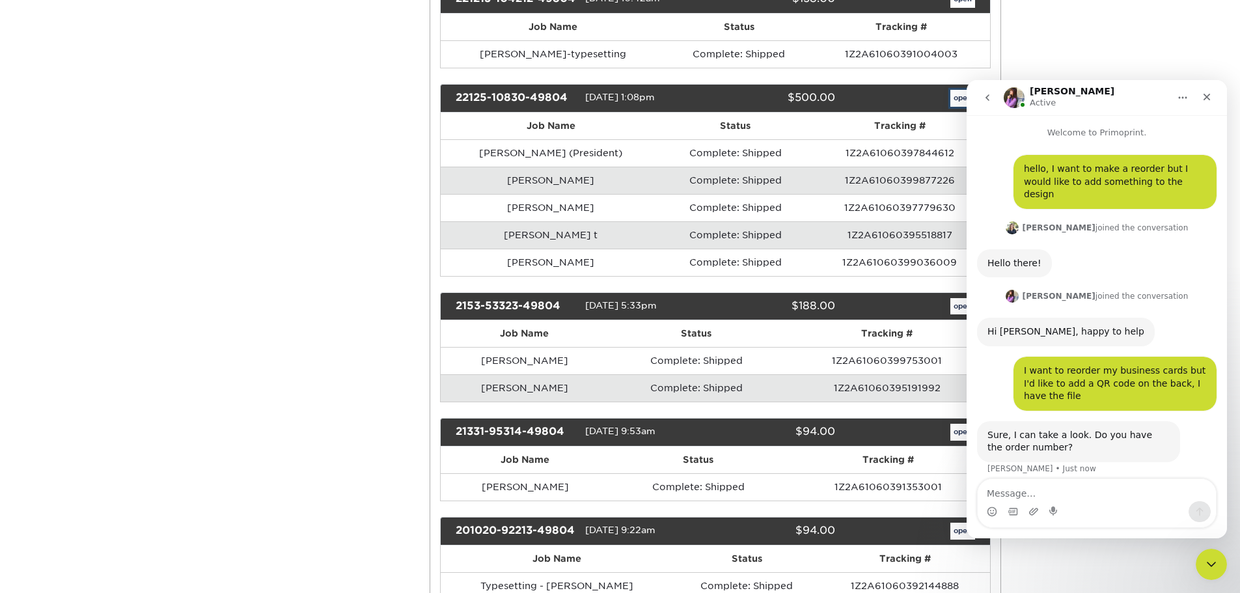
click at [951, 107] on link "open" at bounding box center [963, 98] width 25 height 17
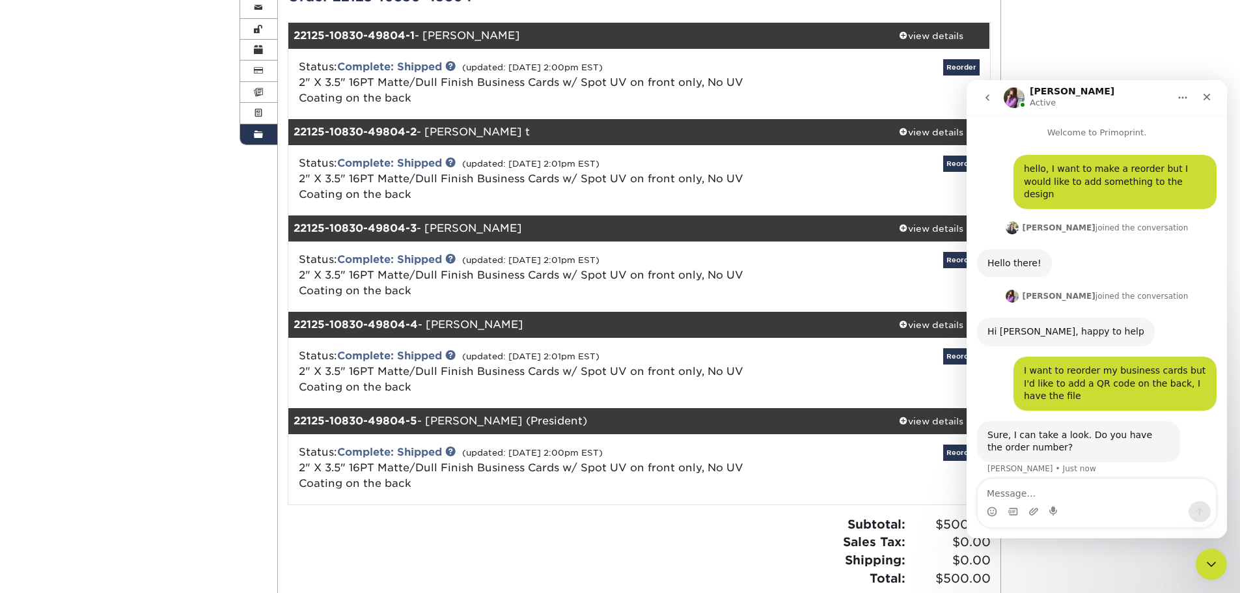
scroll to position [195, 0]
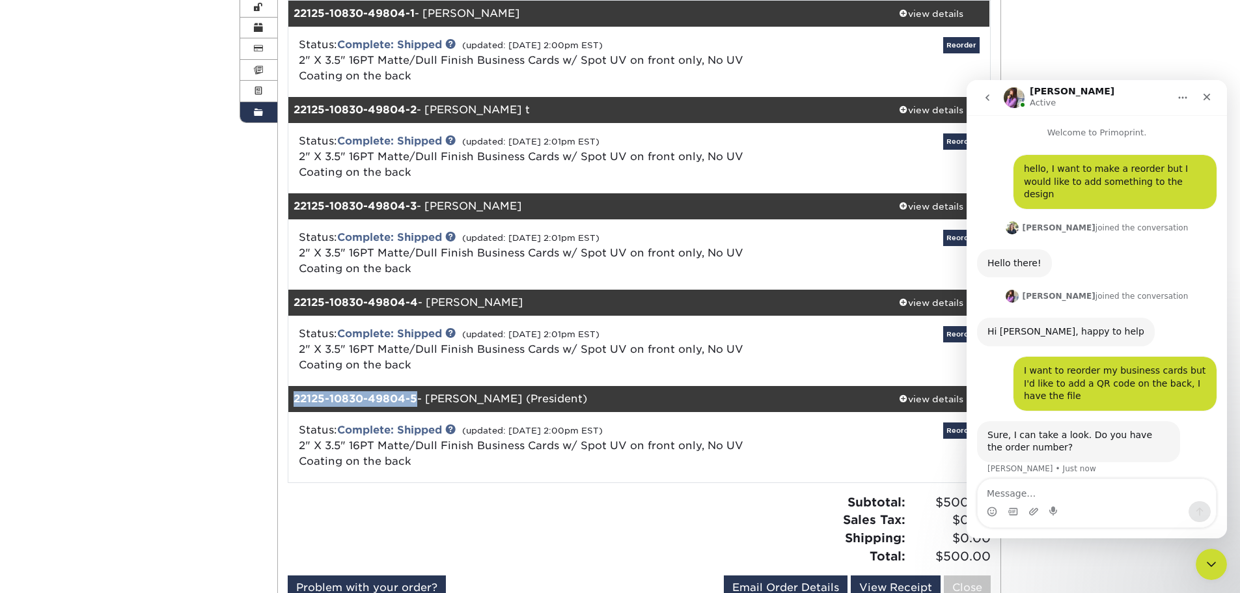
drag, startPoint x: 295, startPoint y: 397, endPoint x: 418, endPoint y: 395, distance: 123.1
click at [418, 395] on div "22125-10830-49804-5 - Mike Clifton (President)" at bounding box center [580, 399] width 585 height 26
copy strong "22125-10830-49804-5"
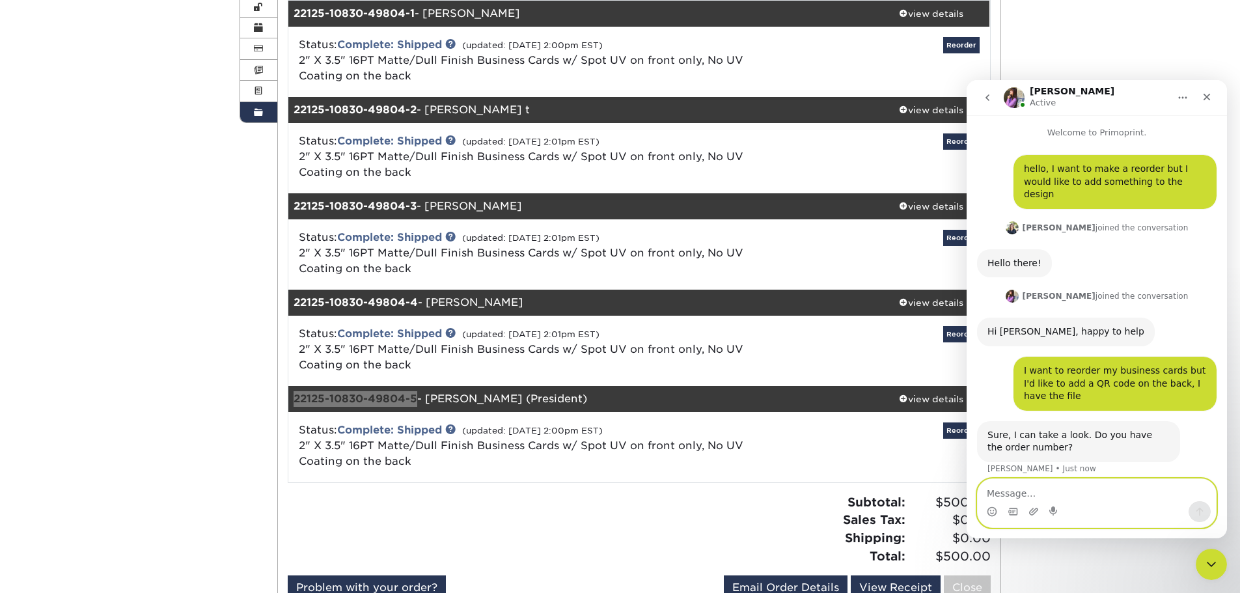
click at [1069, 490] on textarea "Message…" at bounding box center [1097, 490] width 238 height 22
paste textarea "22125-10830-49804-5"
type textarea "22125-10830-49804-5"
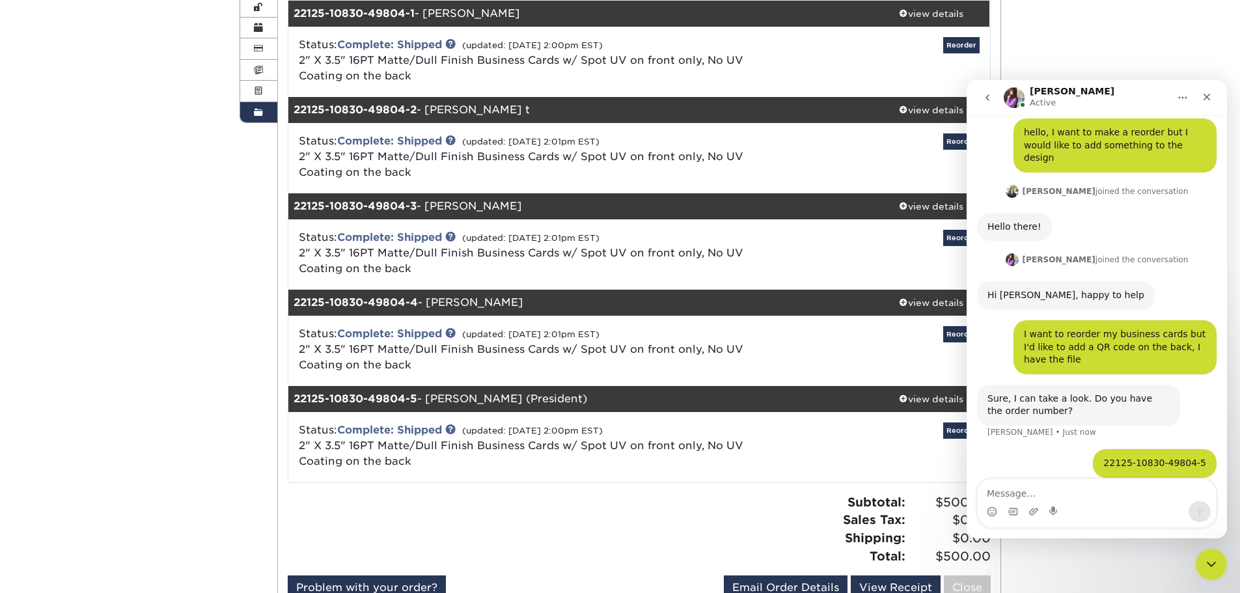
click at [599, 494] on div at bounding box center [458, 535] width 361 height 82
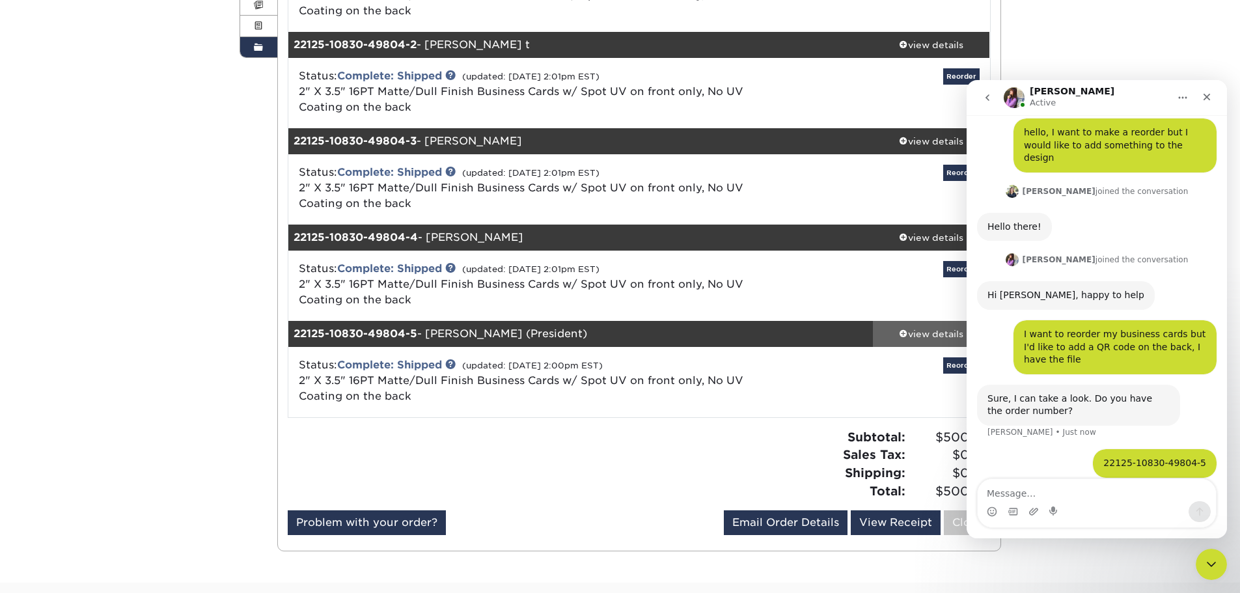
click at [902, 328] on div "view details" at bounding box center [931, 334] width 117 height 13
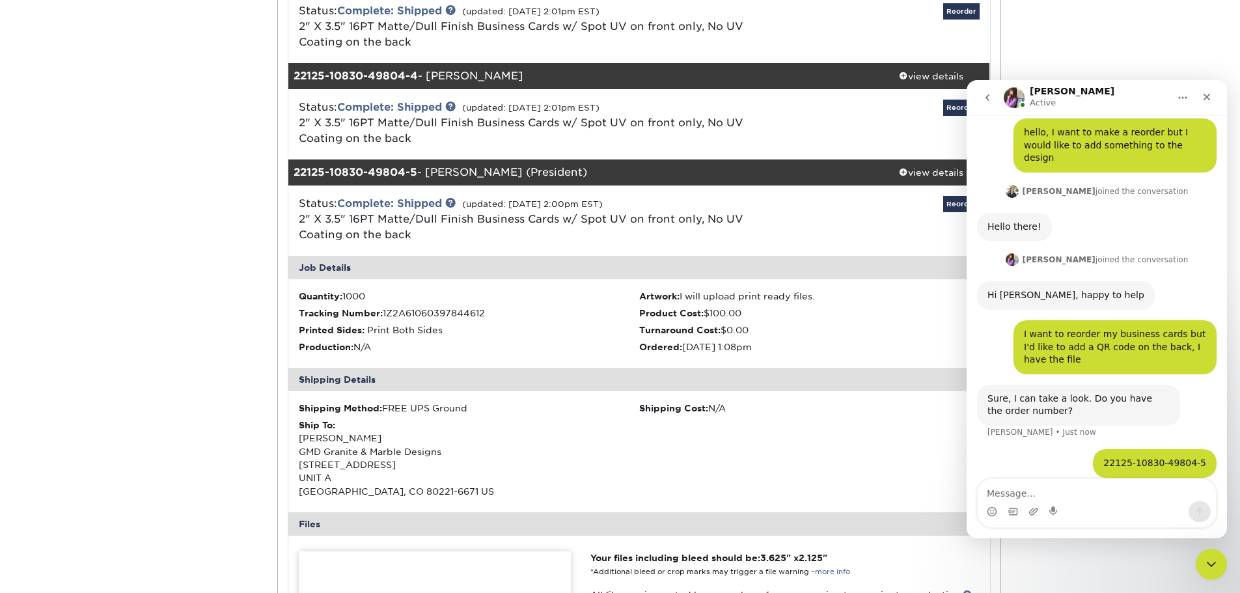
scroll to position [391, 0]
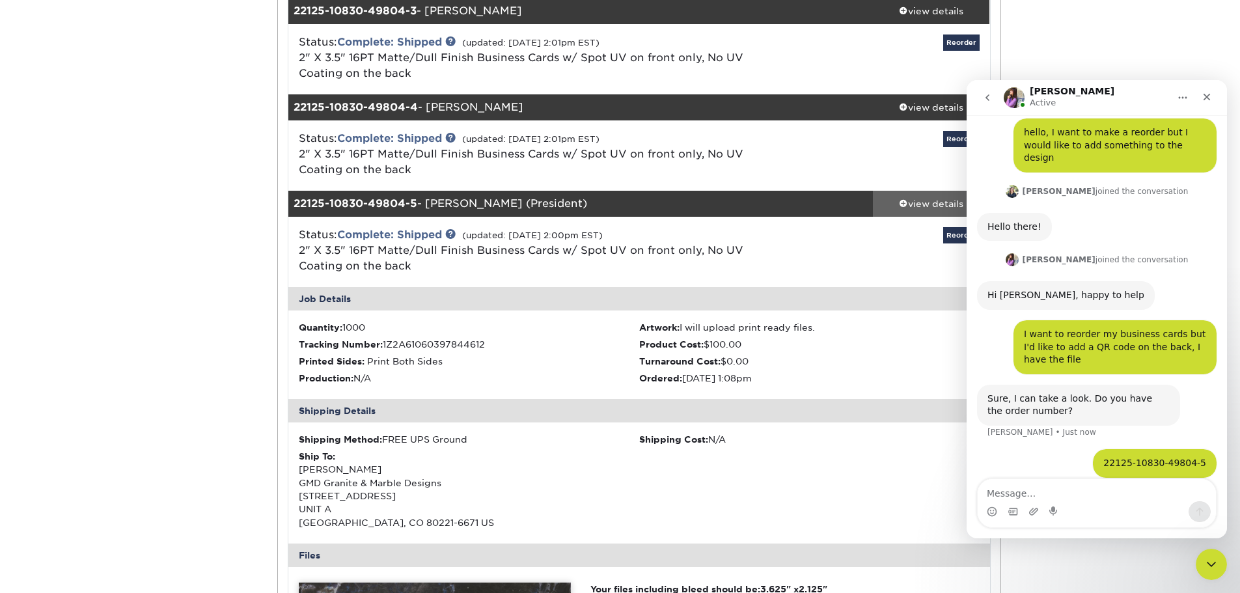
click at [901, 202] on span at bounding box center [903, 203] width 9 height 9
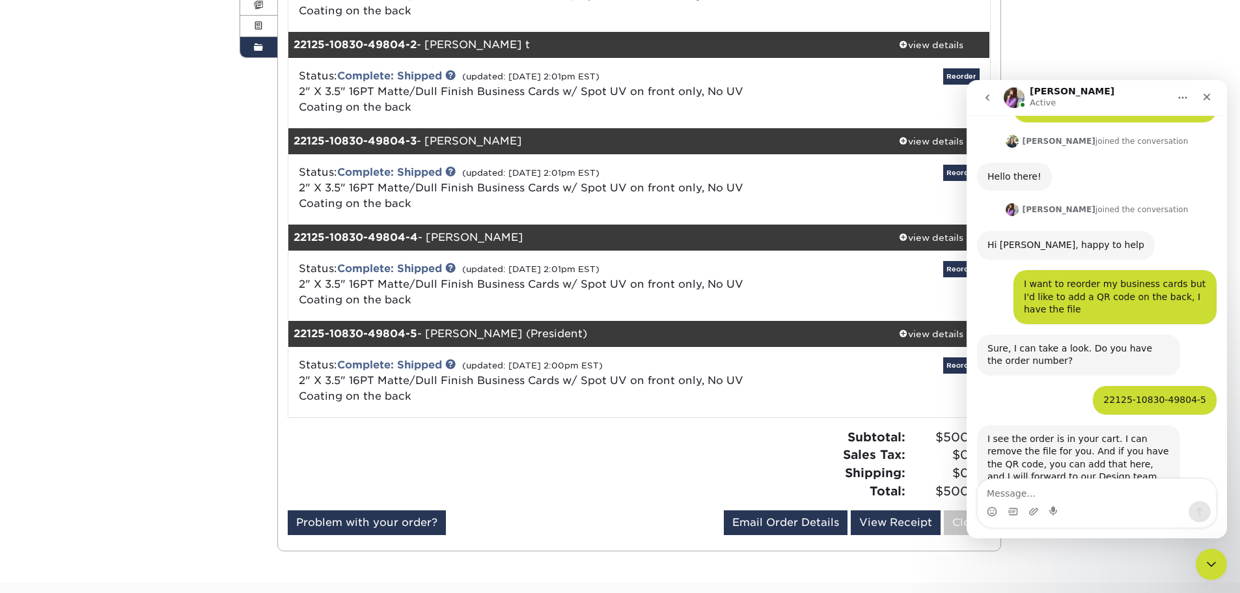
scroll to position [113, 0]
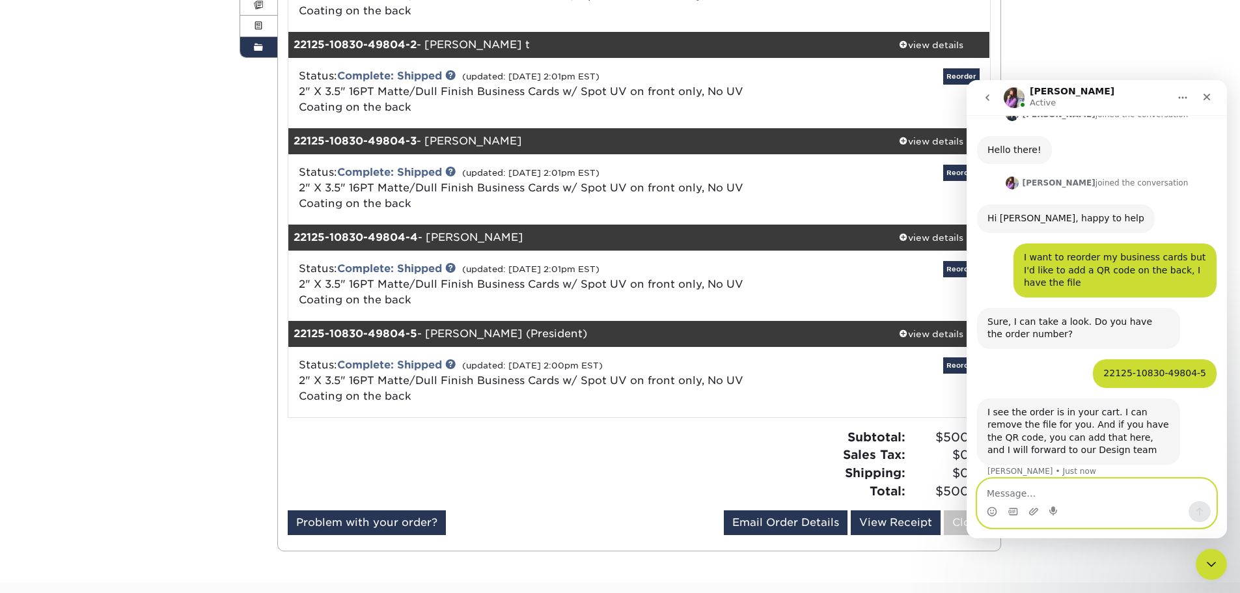
click at [1014, 496] on textarea "Message…" at bounding box center [1097, 490] width 238 height 22
type textarea "Perfect. Thank you!"
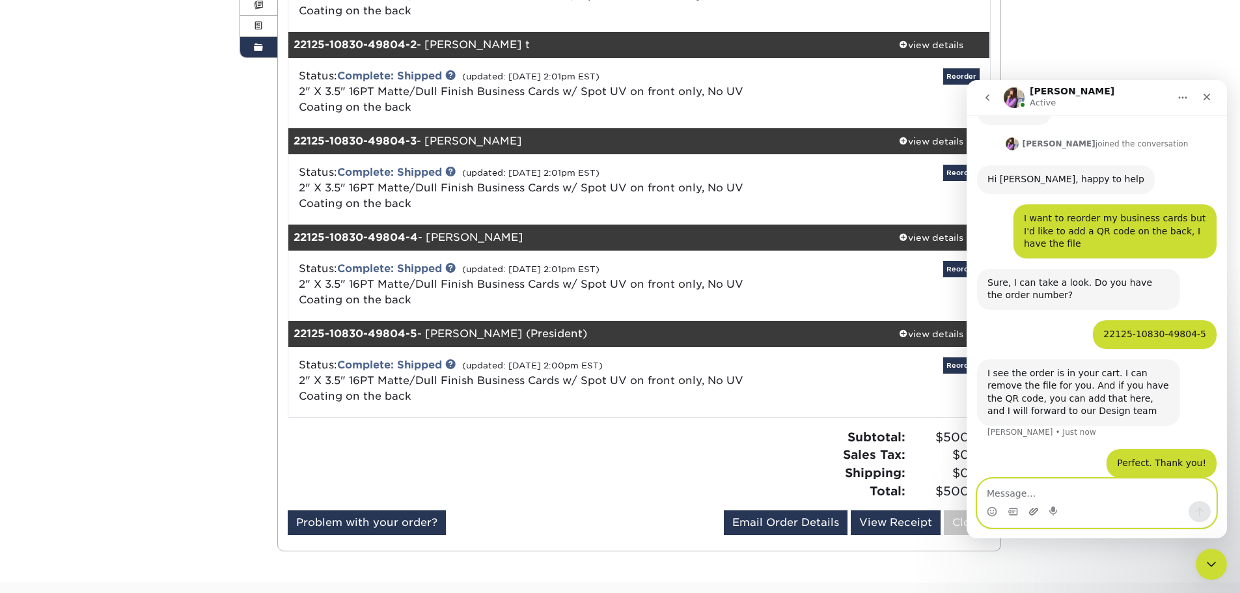
click at [1033, 512] on icon "Upload attachment" at bounding box center [1034, 512] width 10 height 10
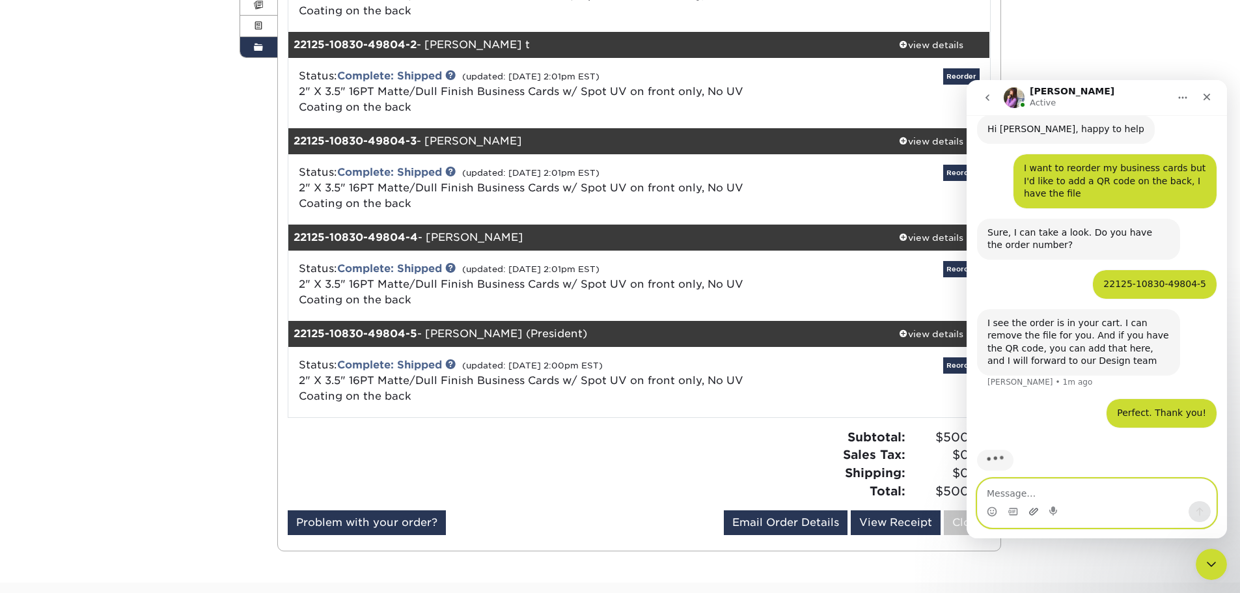
click at [1032, 512] on icon "Upload attachment" at bounding box center [1034, 512] width 10 height 10
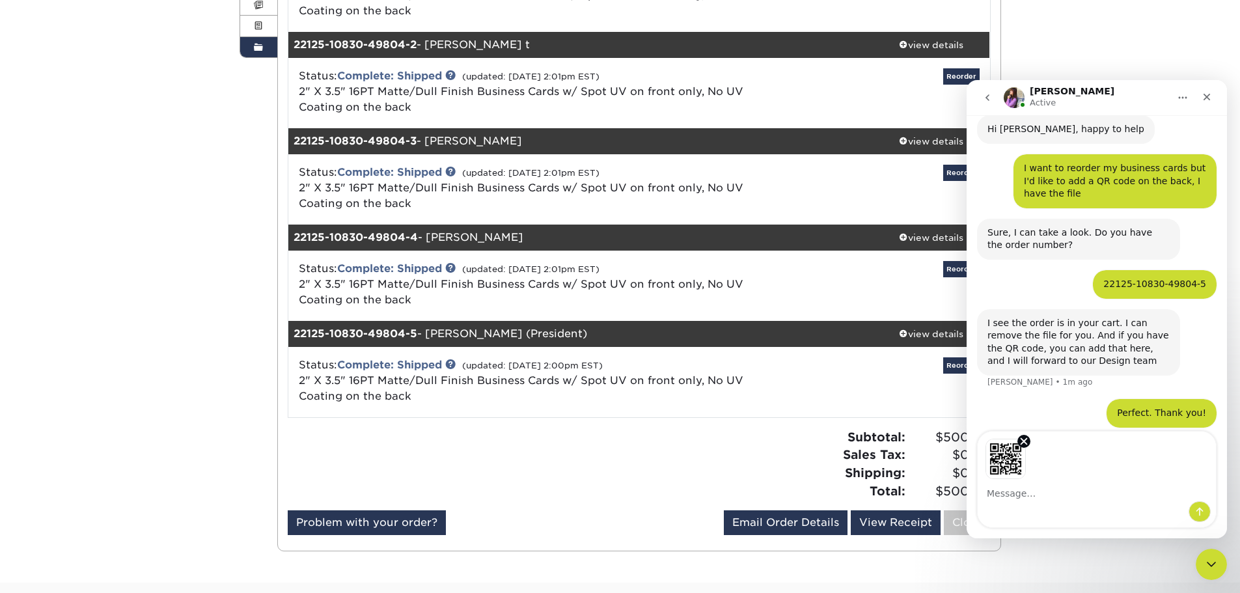
scroll to position [250, 0]
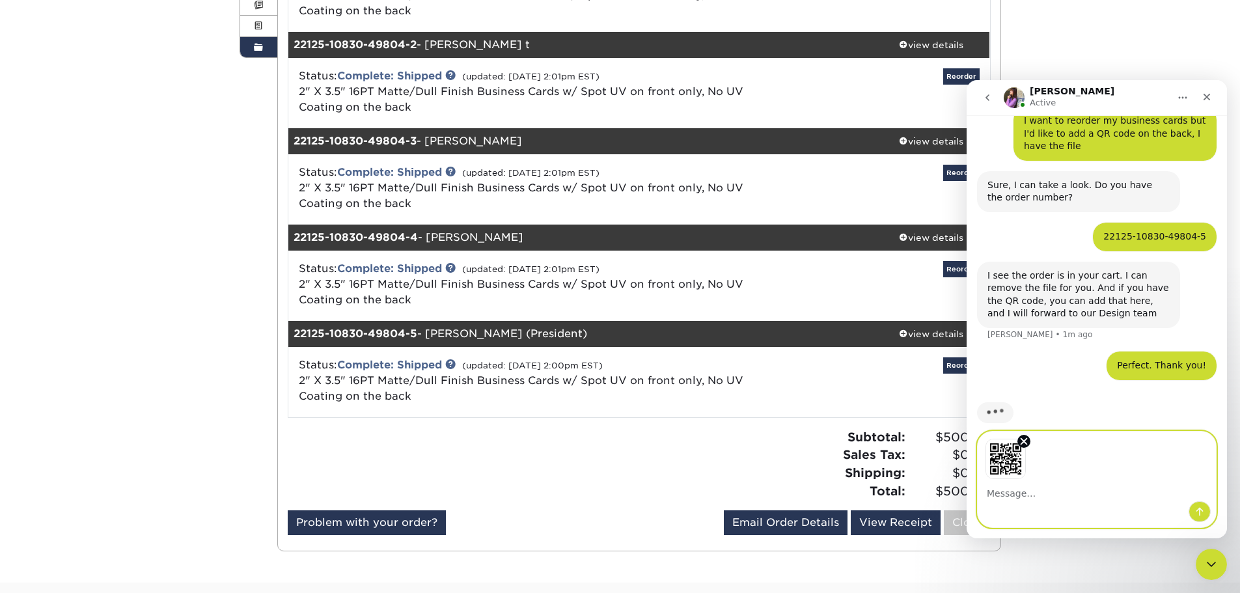
click at [1057, 496] on textarea "Message…" at bounding box center [1097, 490] width 238 height 22
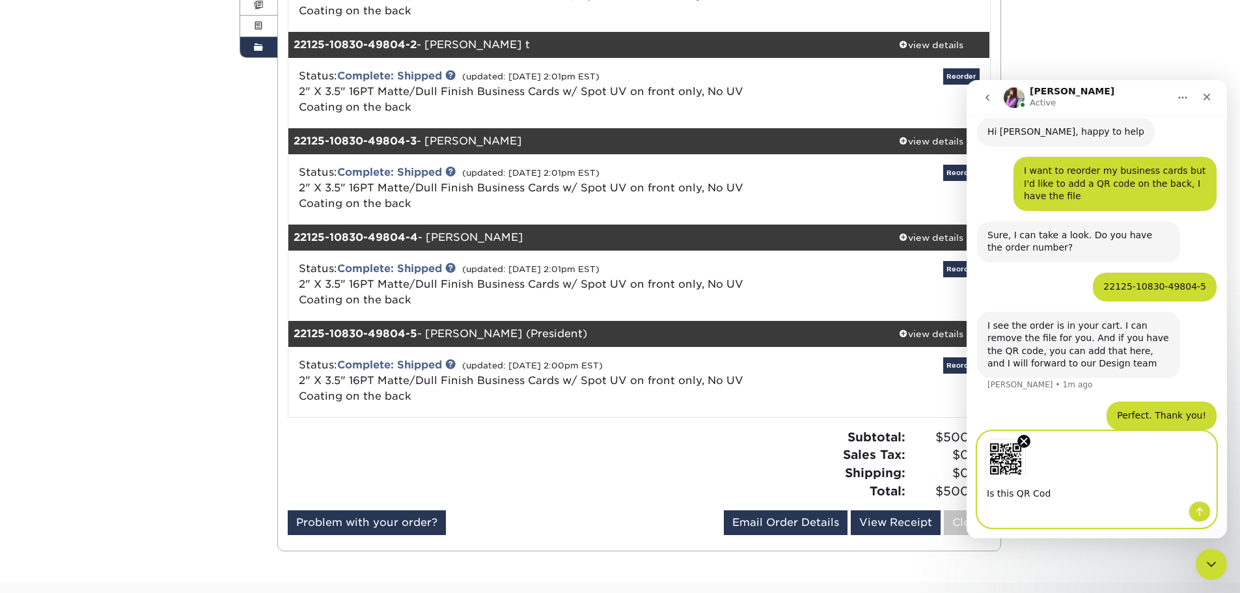
type textarea "Is this QR Code"
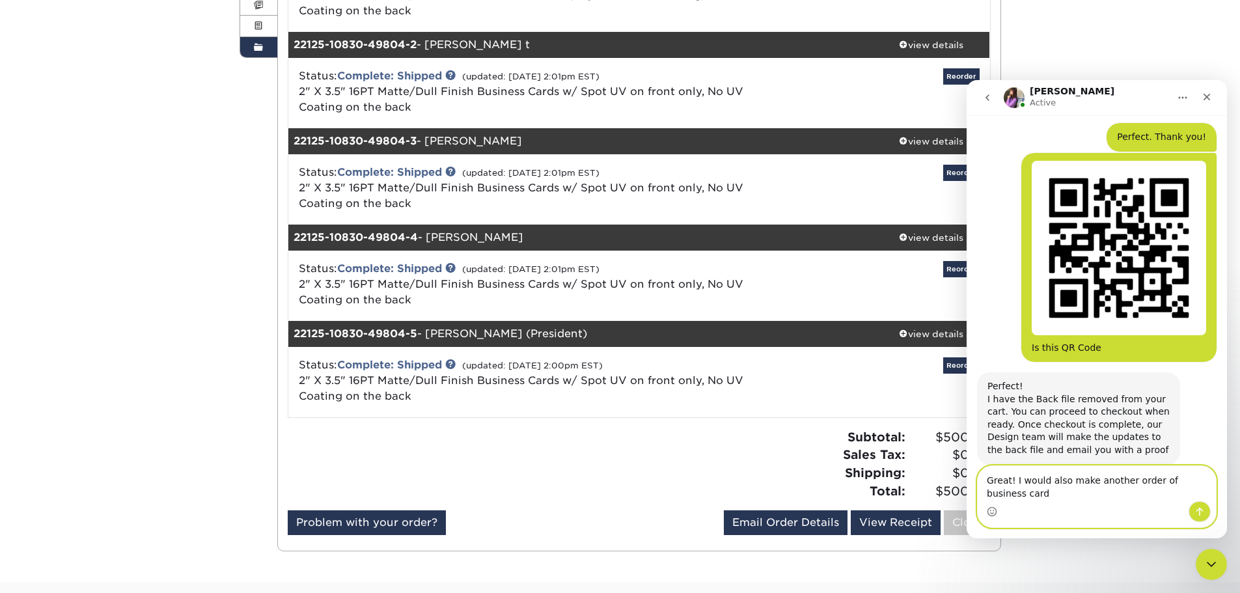
scroll to position [479, 0]
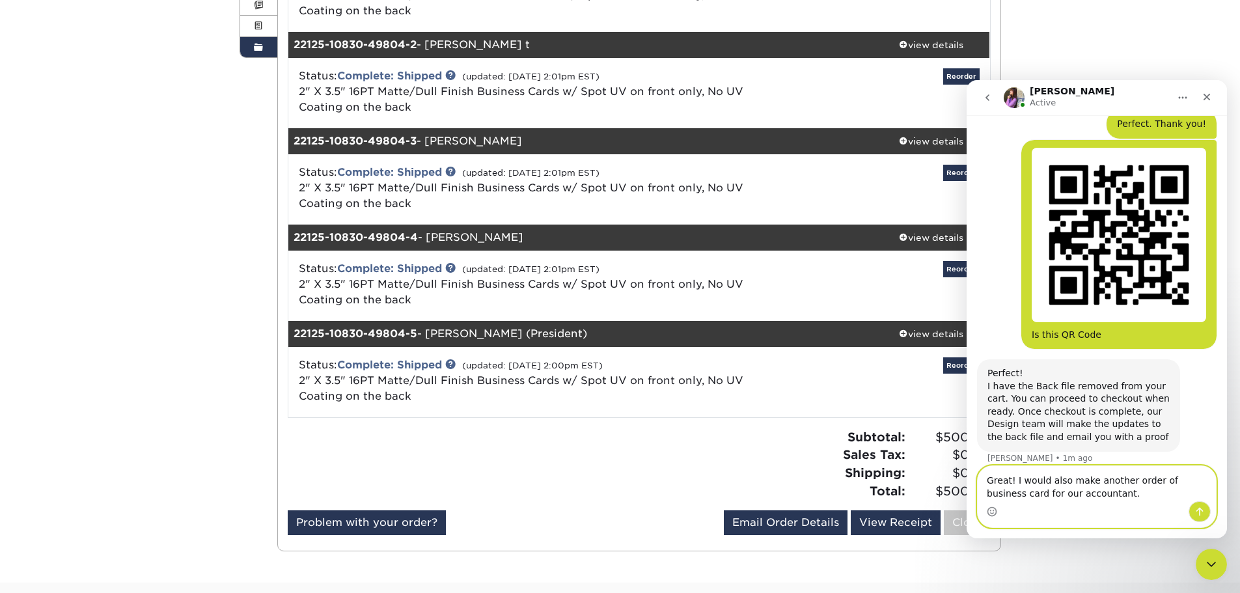
click at [1003, 496] on textarea "Great! I would also make another order of business card for our accountant." at bounding box center [1097, 483] width 238 height 35
click at [1093, 490] on textarea "Great! I would also make another order of business cards for our accountant." at bounding box center [1097, 483] width 238 height 35
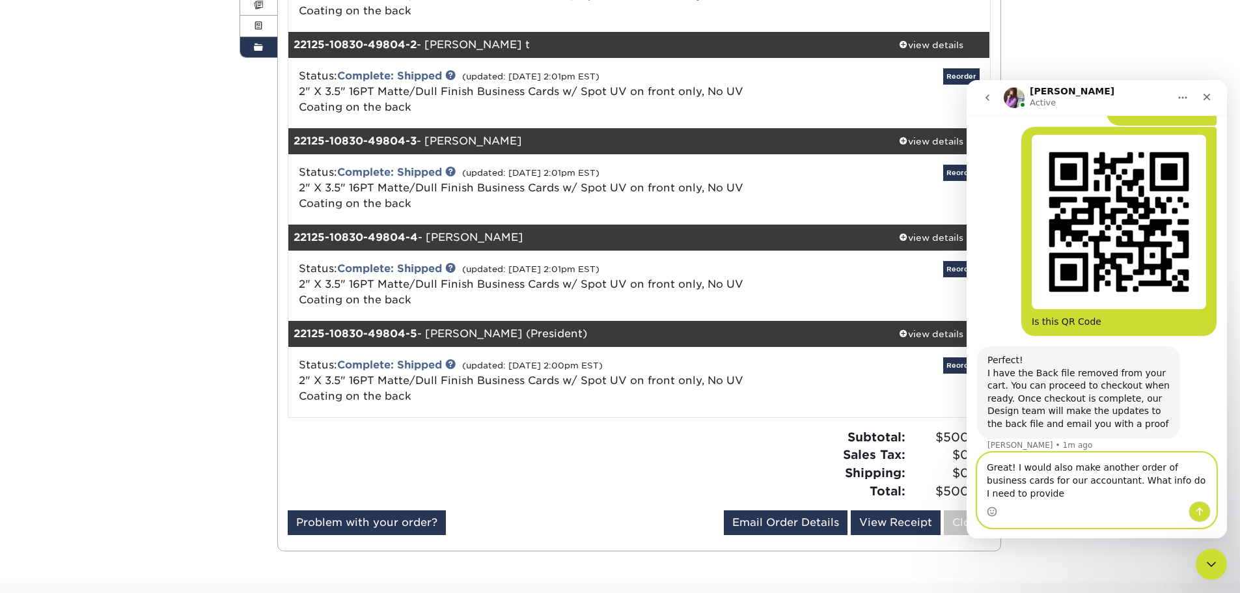
type textarea "Great! I would also make another order of business cards for our accountant. Wh…"
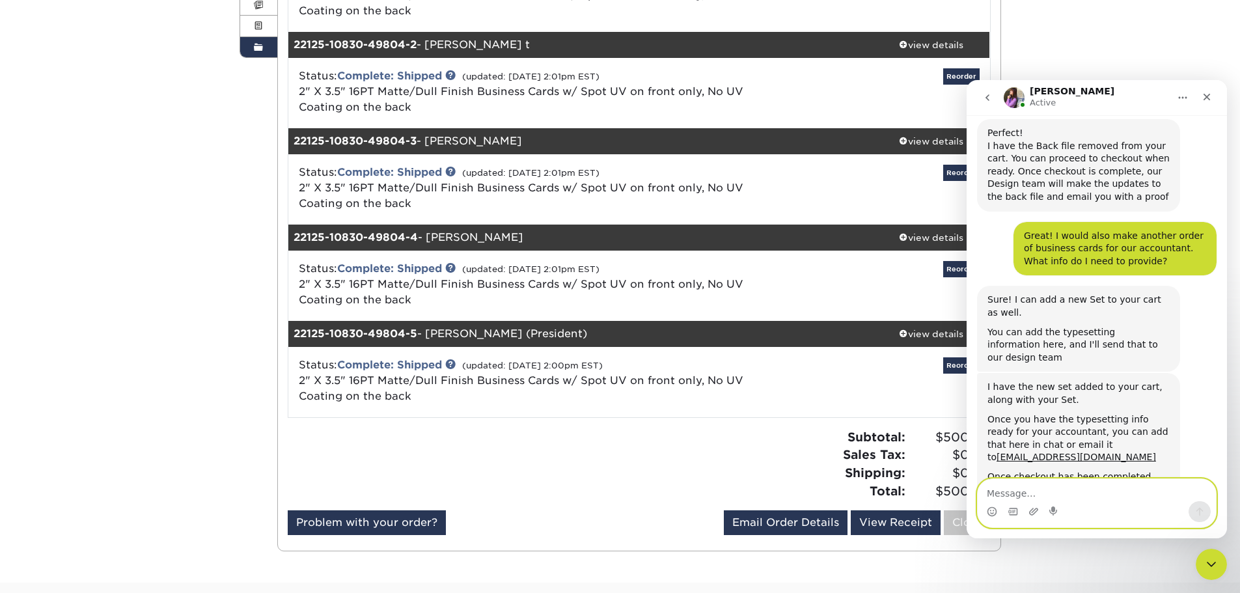
scroll to position [720, 0]
paste textarea "Dennia Betancourt Accountant Office / 720 822 7727 Mobile / 913 710 6434 dennia…"
type textarea "Dennia Betancourt Accountant Office / 720 822 7727 Mobile / 913 710 6434 dennia…"
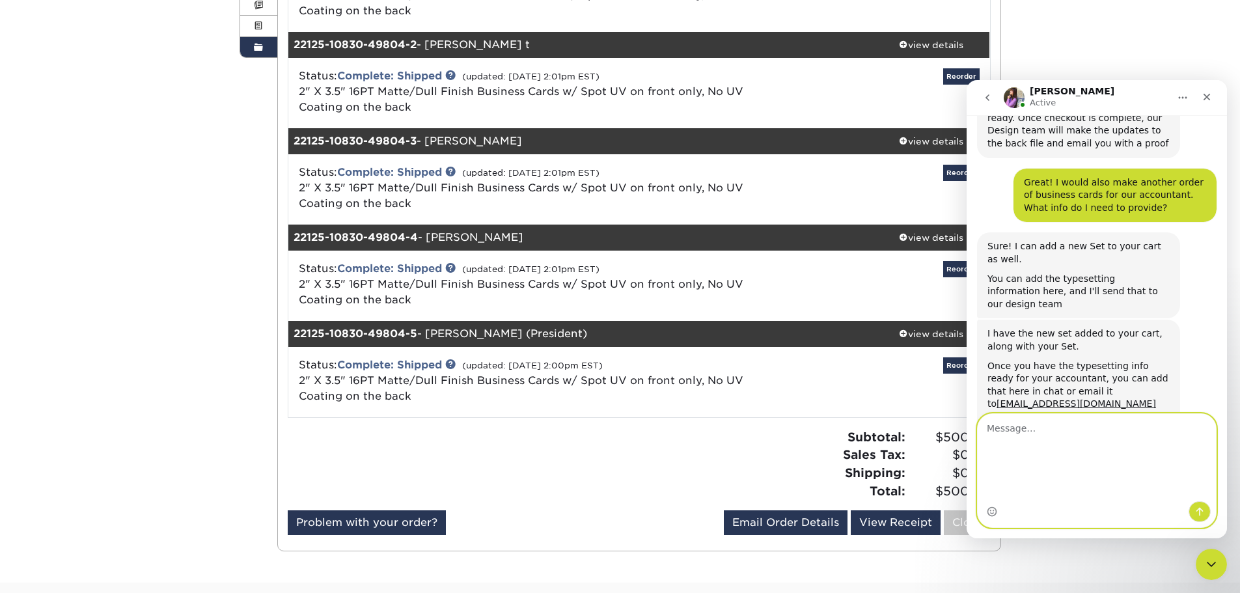
scroll to position [810, 0]
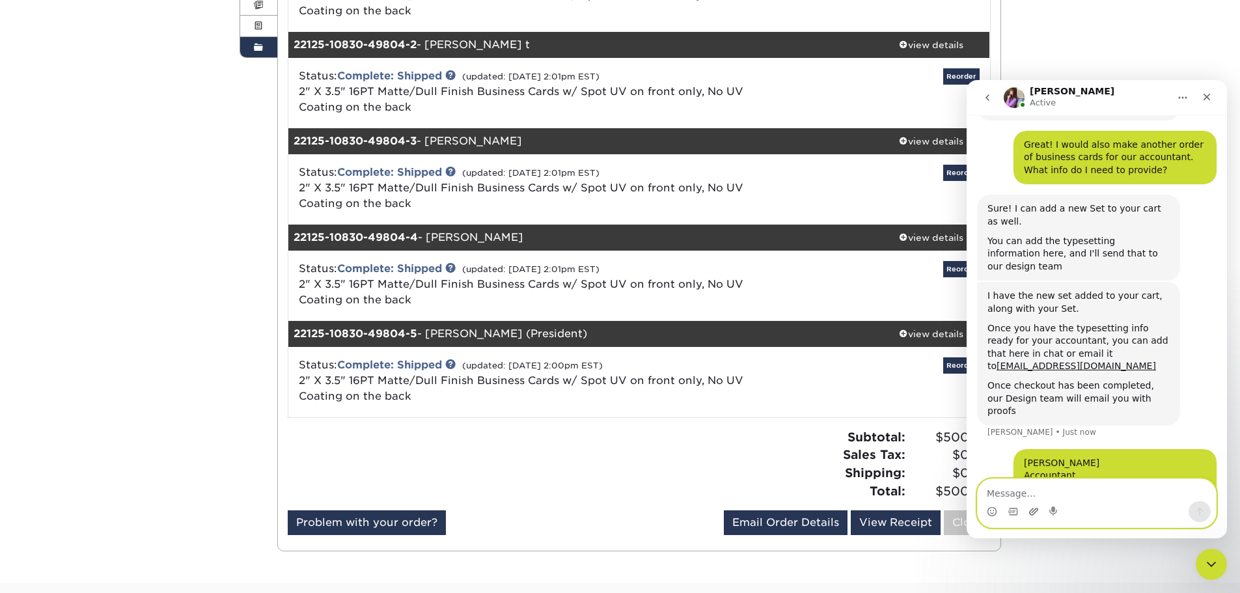
click at [1036, 510] on icon "Upload attachment" at bounding box center [1034, 512] width 10 height 10
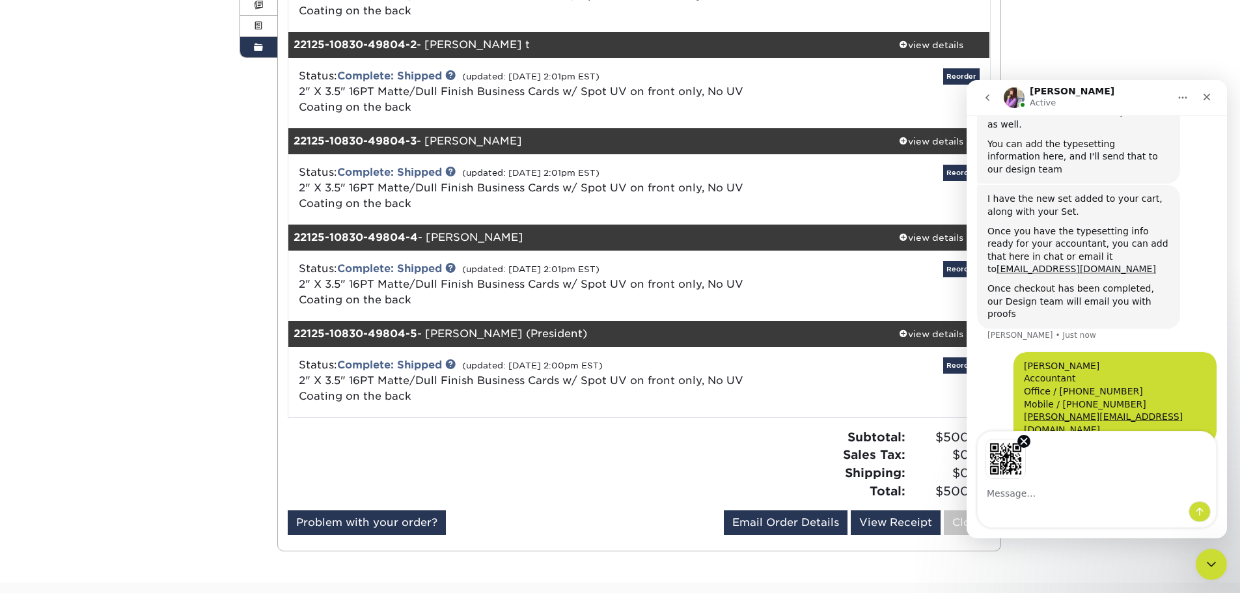
scroll to position [908, 0]
click at [1196, 512] on icon "Send a message…" at bounding box center [1200, 512] width 10 height 10
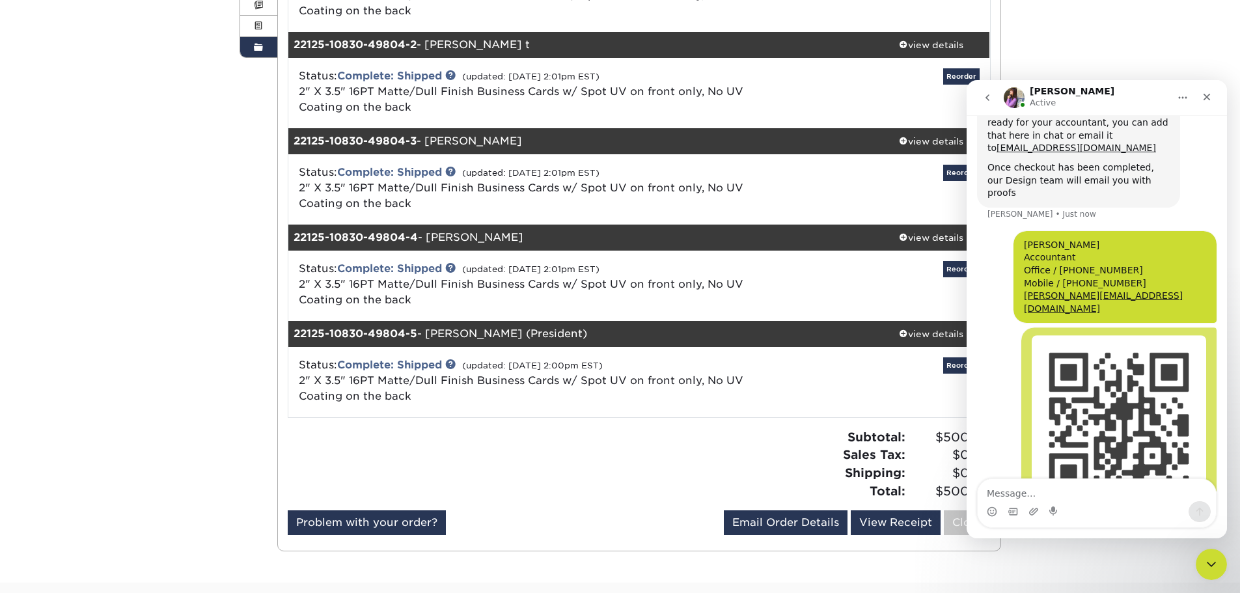
scroll to position [1052, 0]
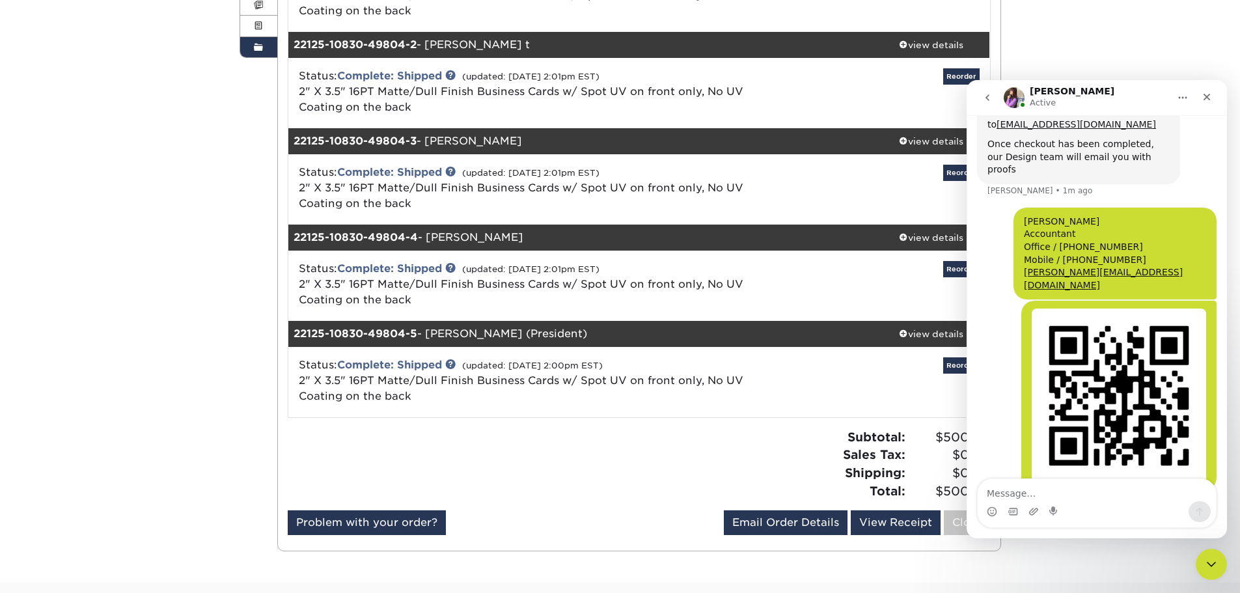
type textarea "t"
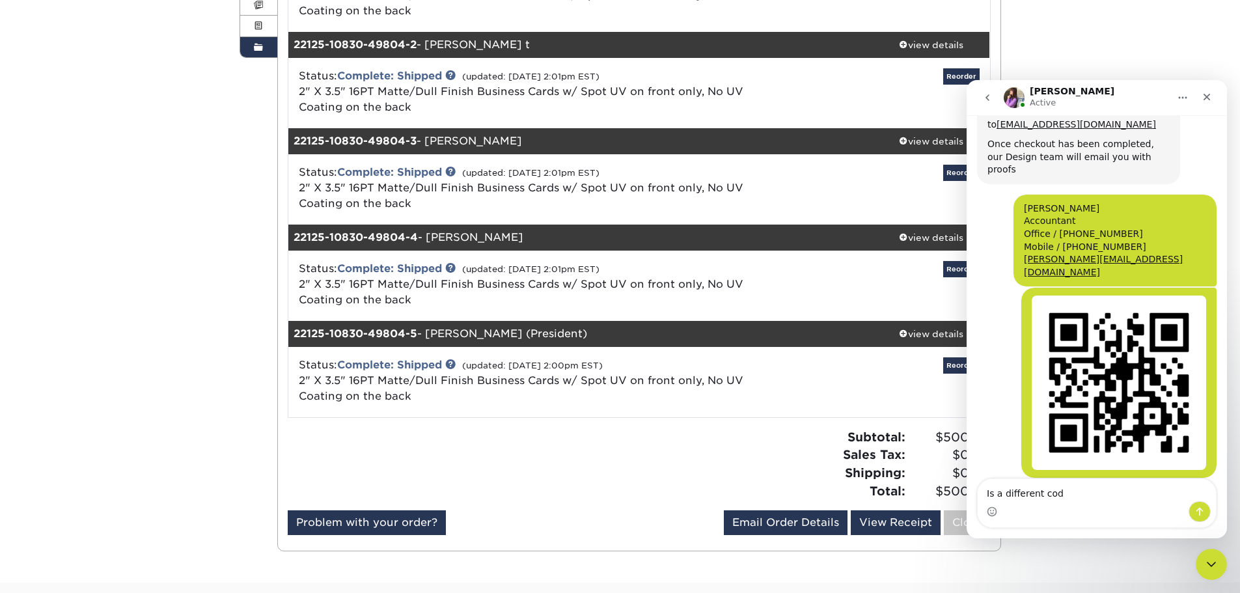
scroll to position [1053, 0]
type textarea "Is a different code for person"
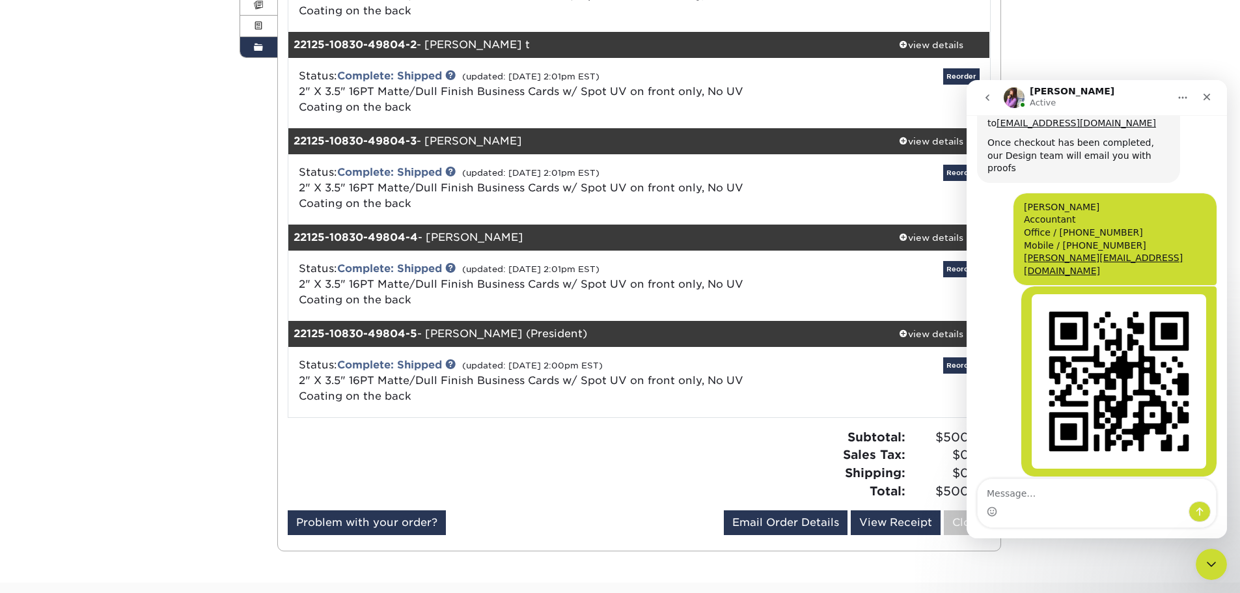
scroll to position [1092, 0]
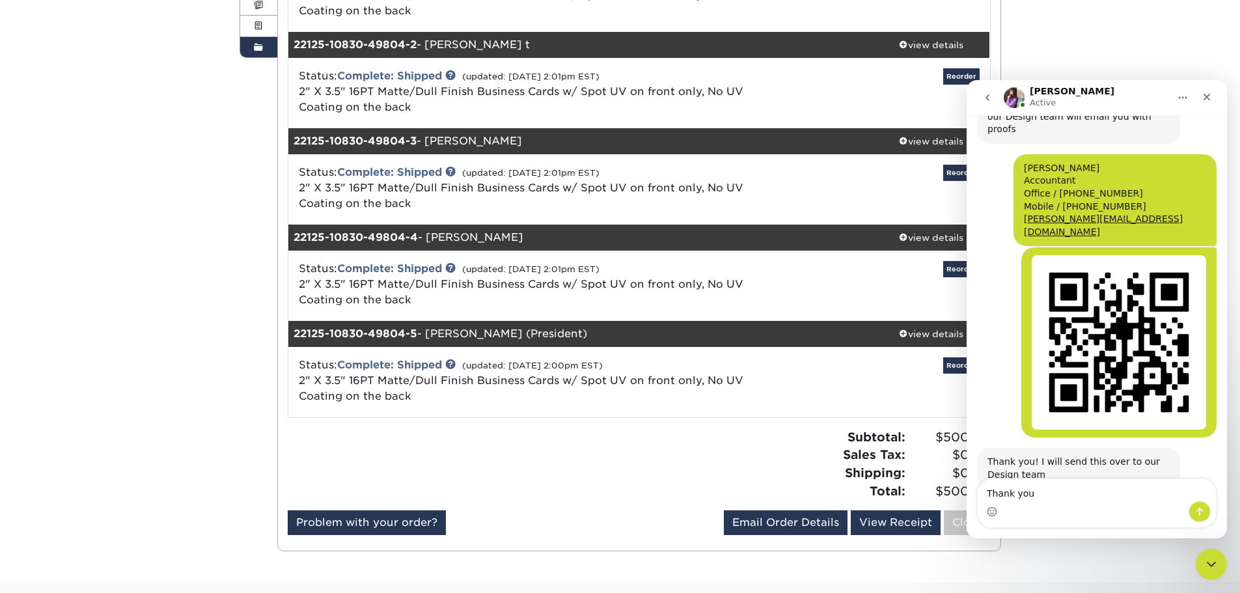
type textarea "Thank you!"
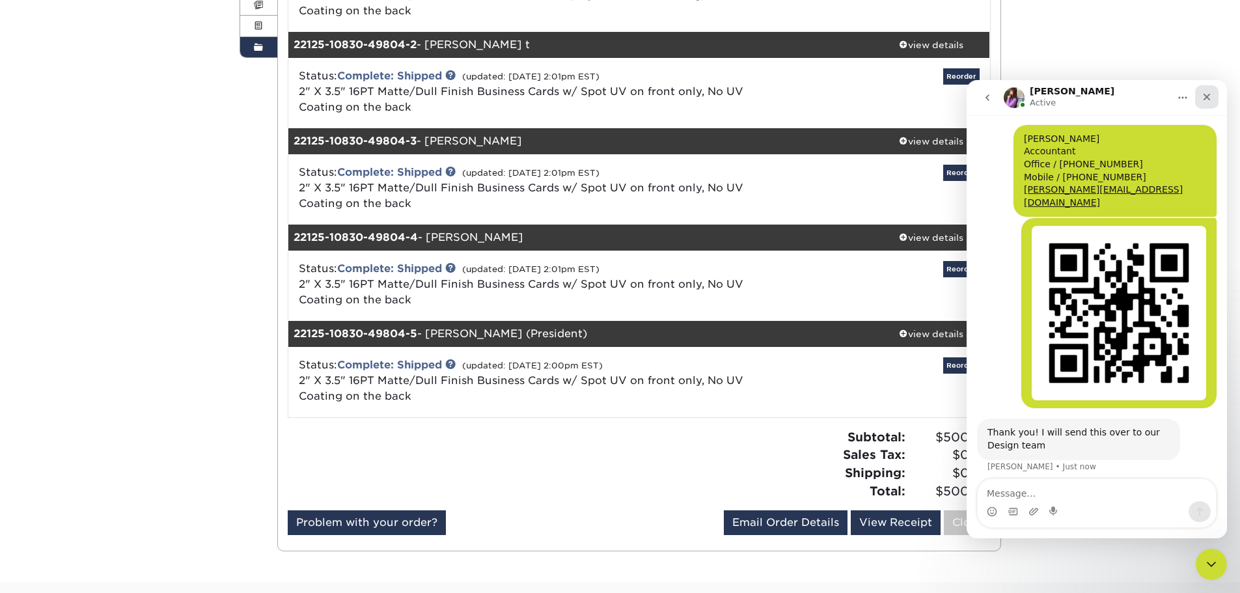
click at [1205, 91] on div "Close" at bounding box center [1206, 96] width 23 height 23
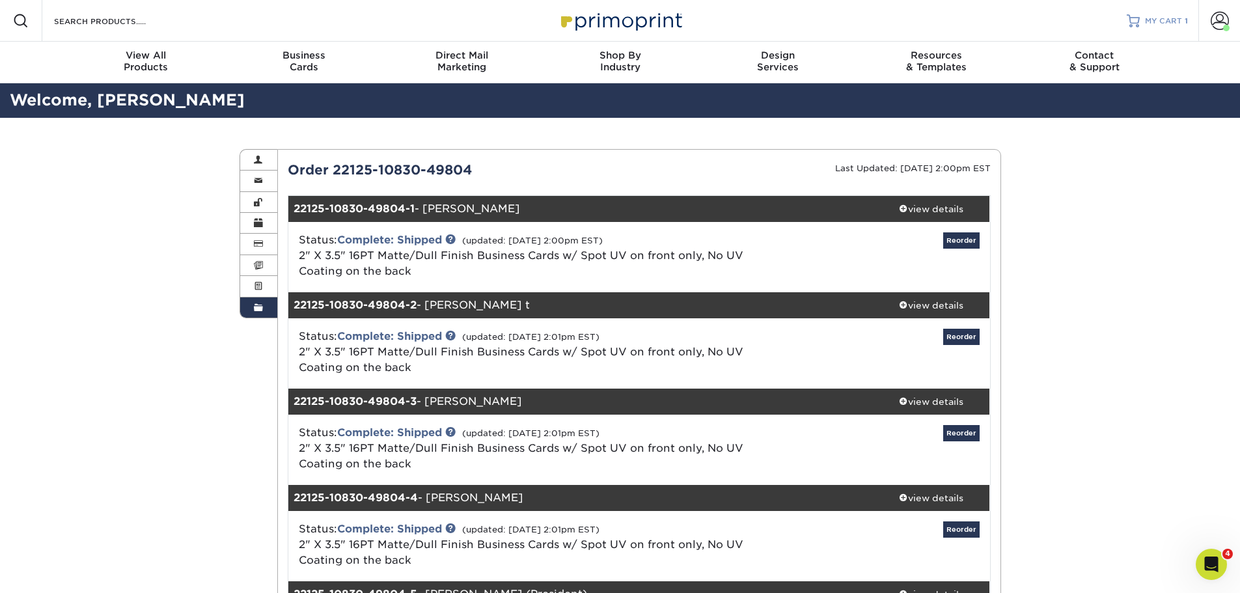
click at [1162, 20] on span "MY CART" at bounding box center [1163, 21] width 37 height 11
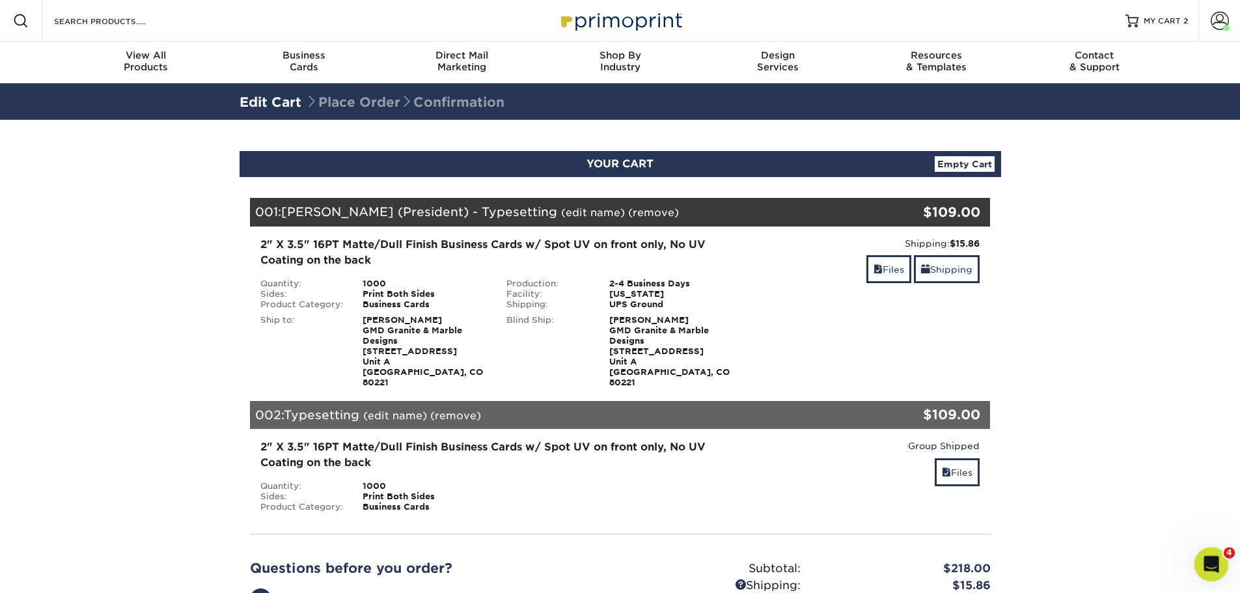
click at [1208, 564] on icon "Open Intercom Messenger" at bounding box center [1209, 562] width 9 height 10
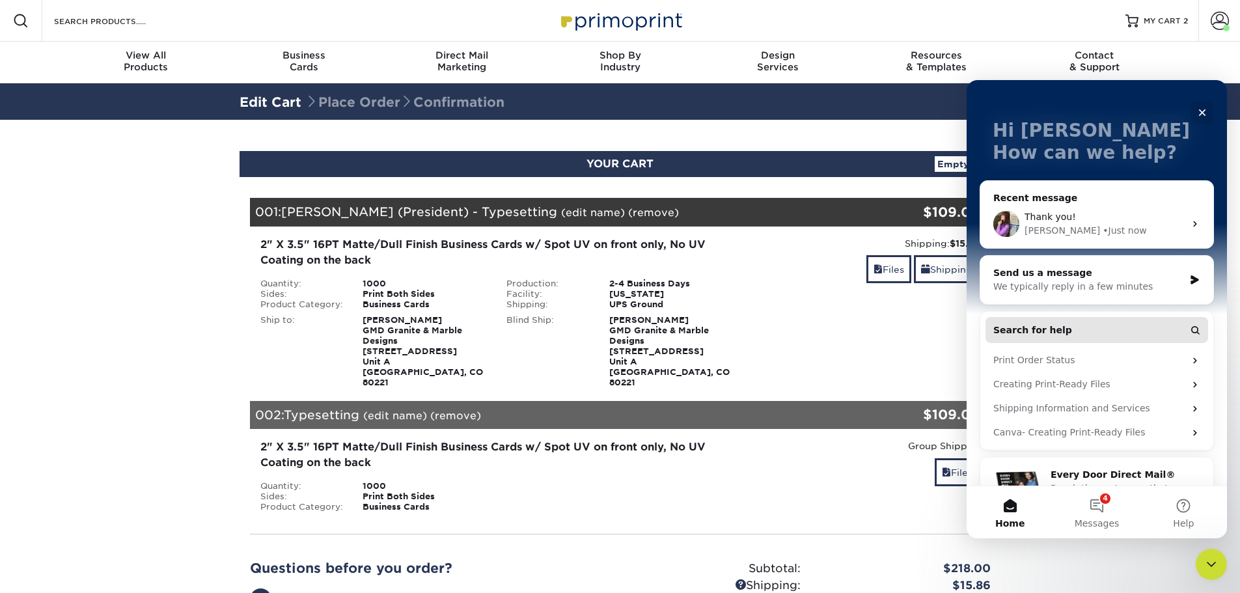
scroll to position [92, 0]
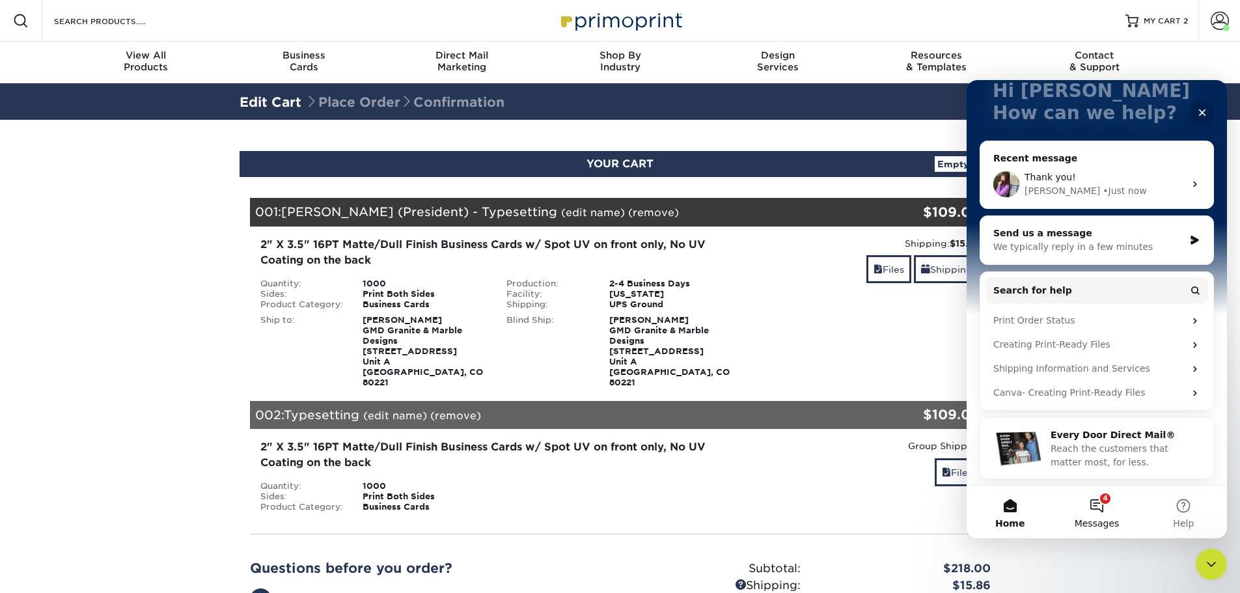
click at [1104, 509] on button "4 Messages" at bounding box center [1097, 512] width 87 height 52
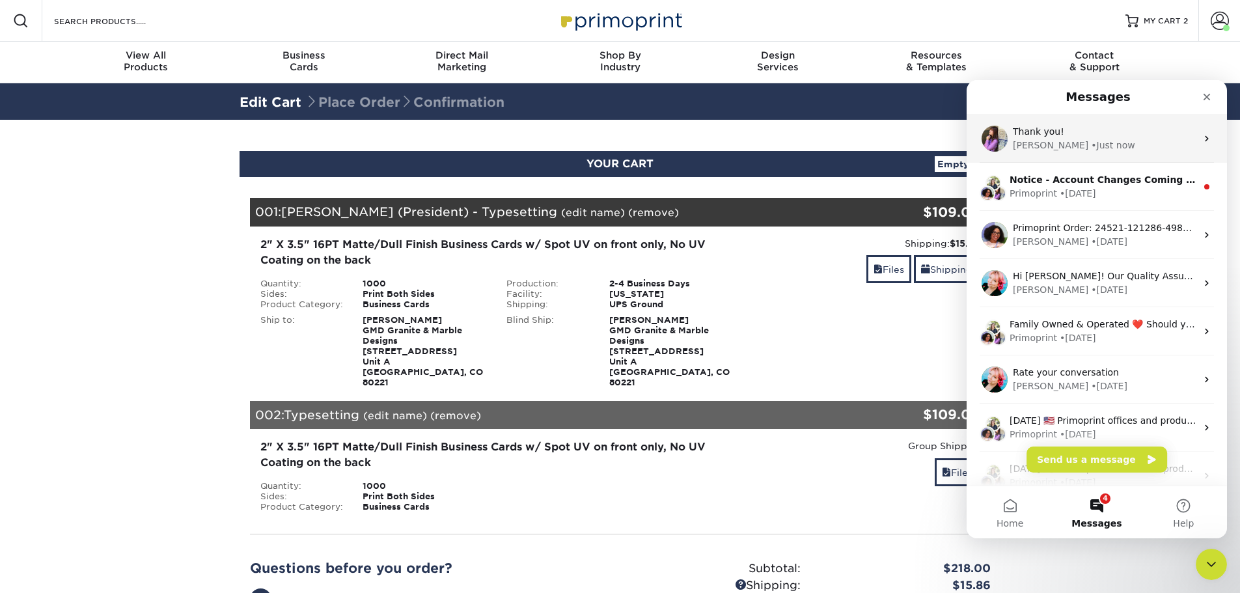
click at [1086, 137] on div "Thank you!" at bounding box center [1105, 132] width 184 height 14
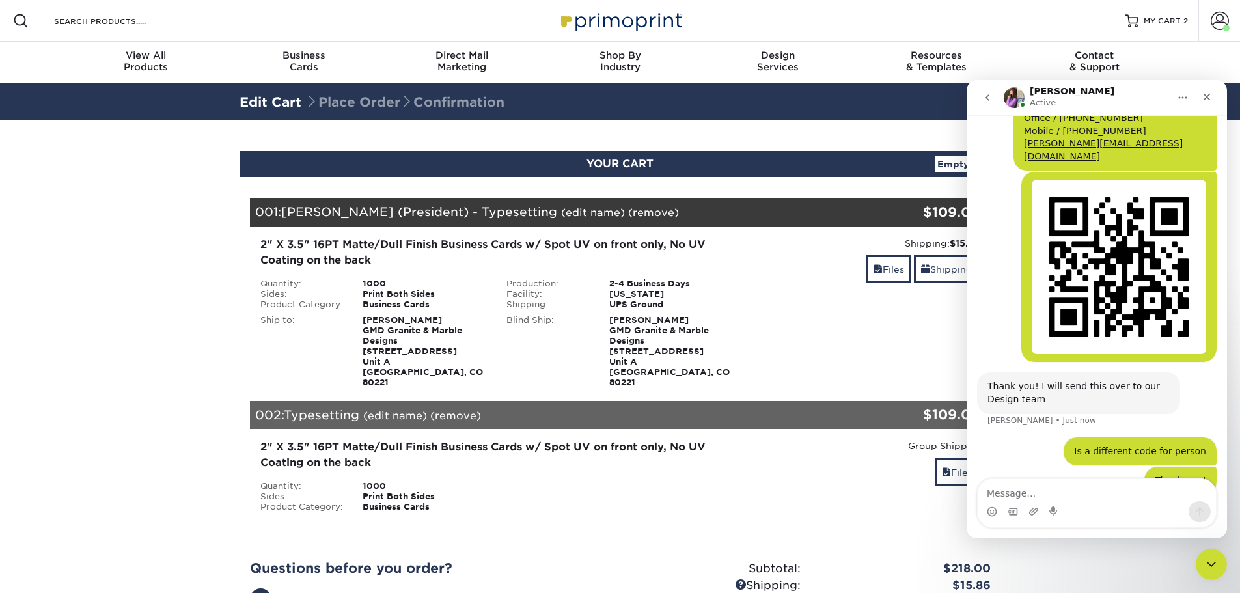
scroll to position [1171, 0]
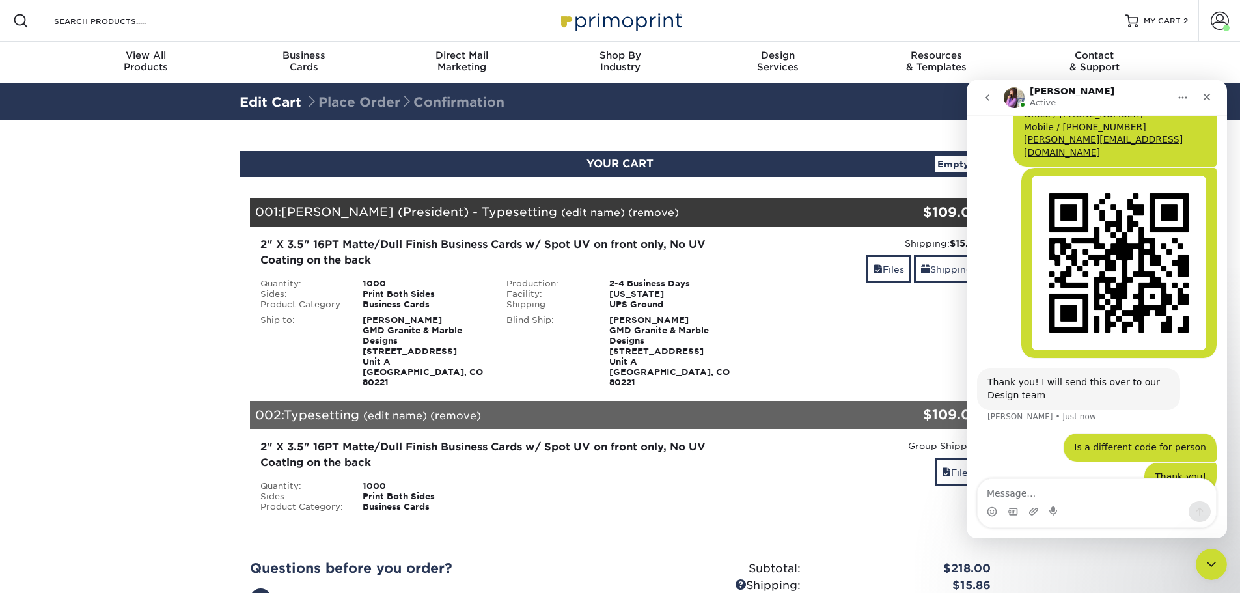
click at [1186, 94] on icon "Home" at bounding box center [1183, 97] width 10 height 10
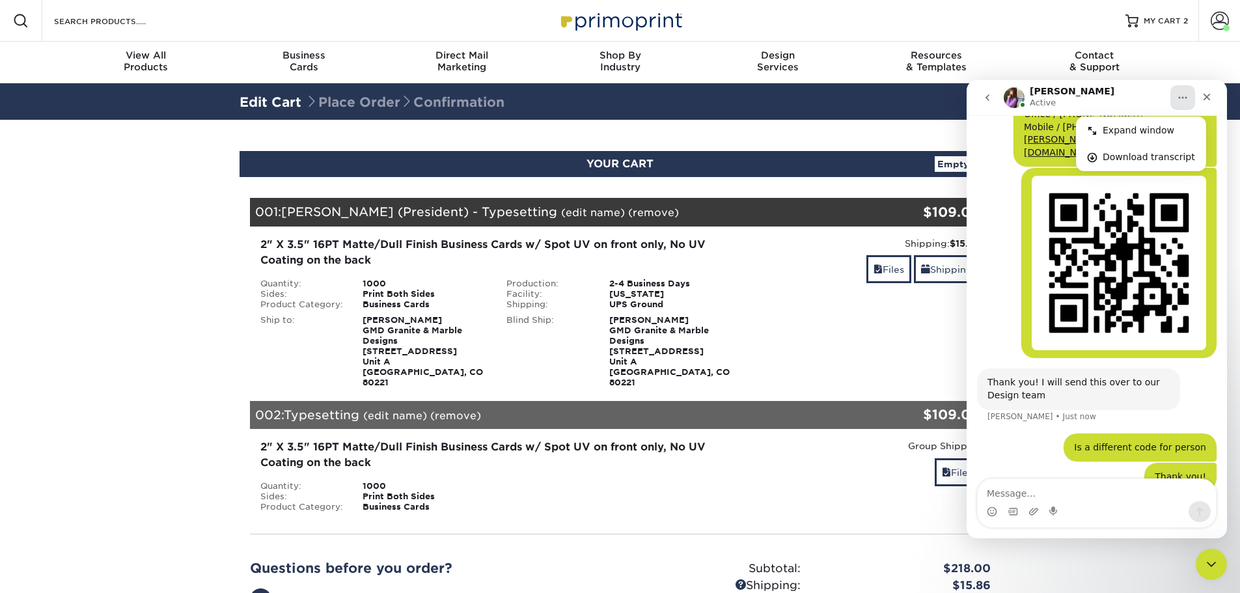
click at [987, 100] on icon "go back" at bounding box center [988, 97] width 10 height 10
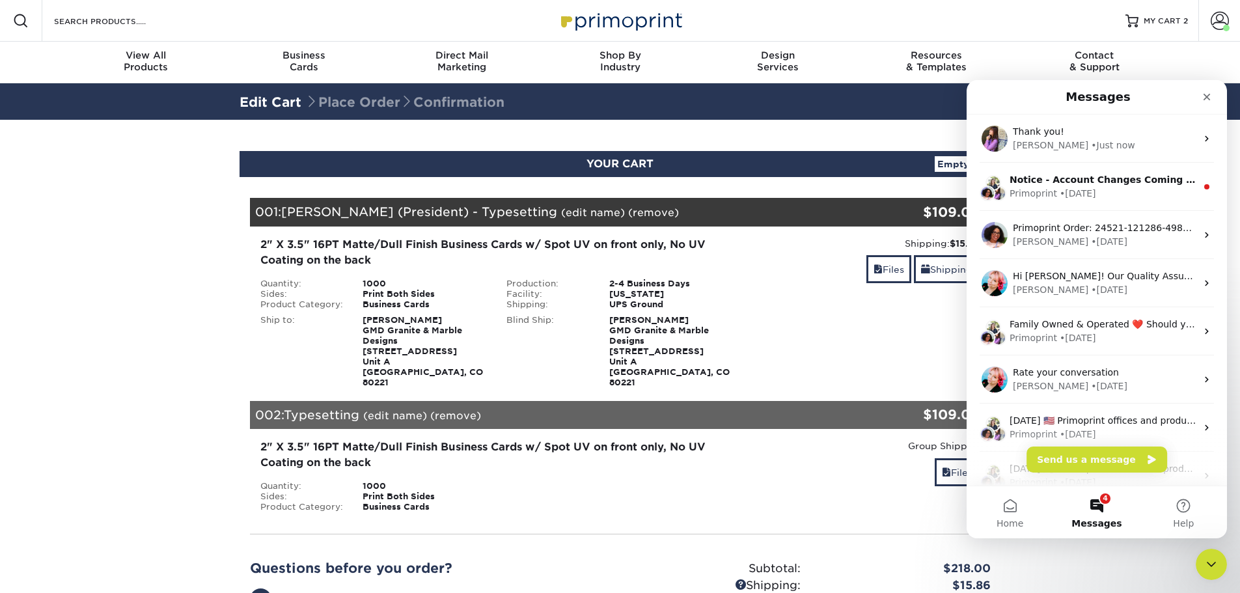
scroll to position [0, 0]
click at [1094, 144] on div "Erica • Just now" at bounding box center [1105, 146] width 184 height 14
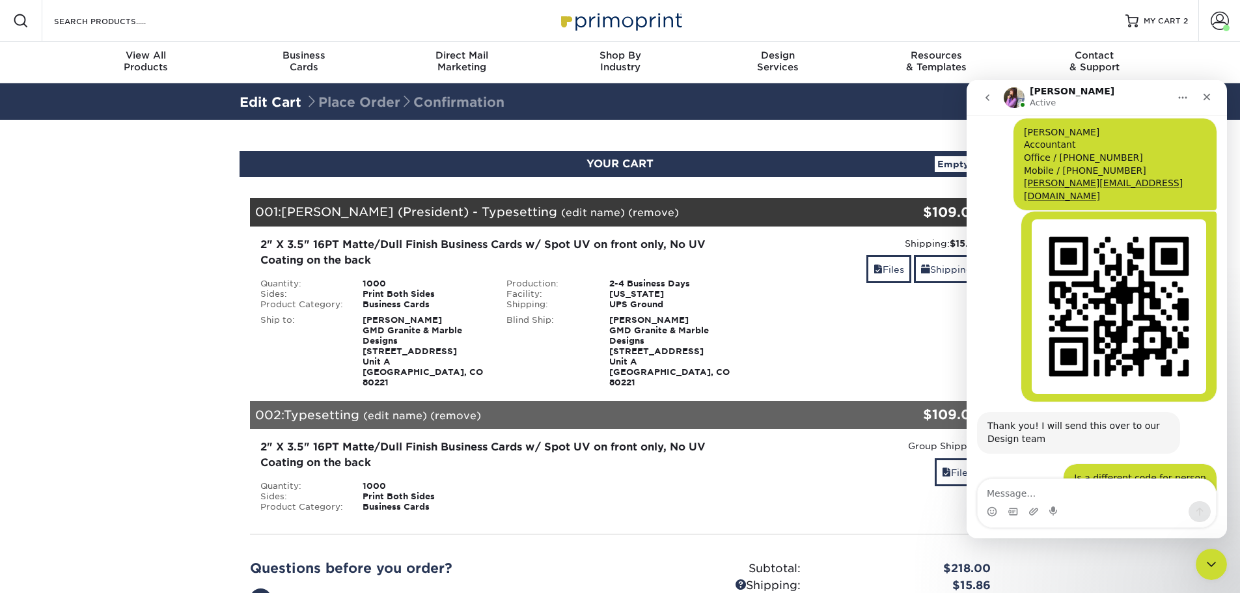
scroll to position [1178, 0]
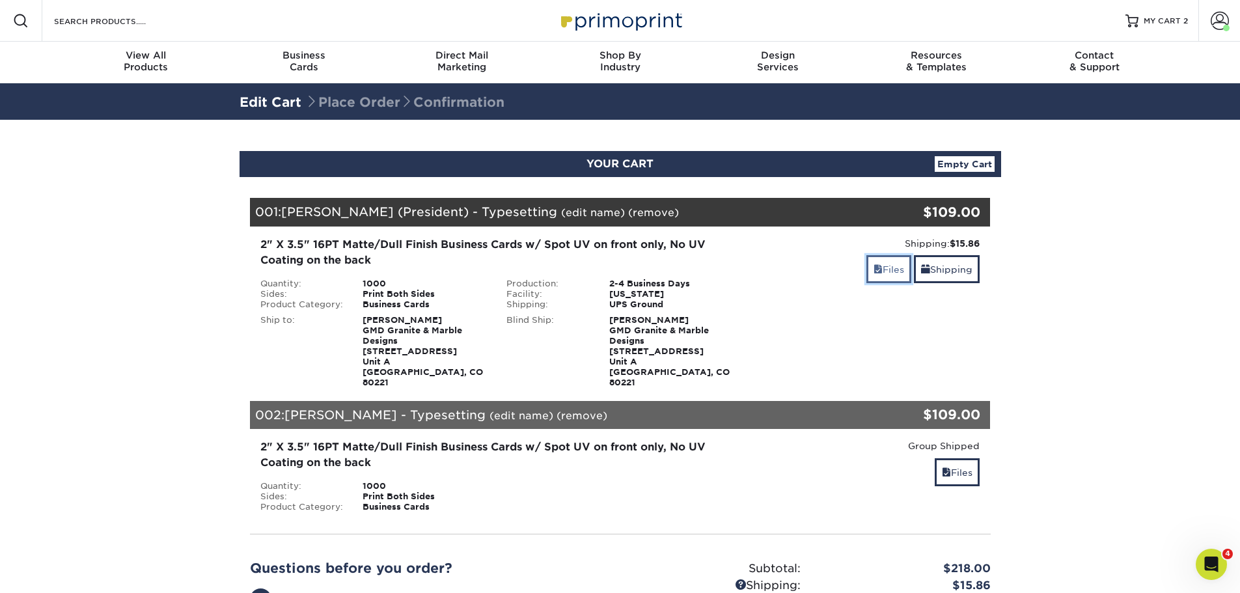
click at [878, 277] on link "Files" at bounding box center [889, 269] width 45 height 28
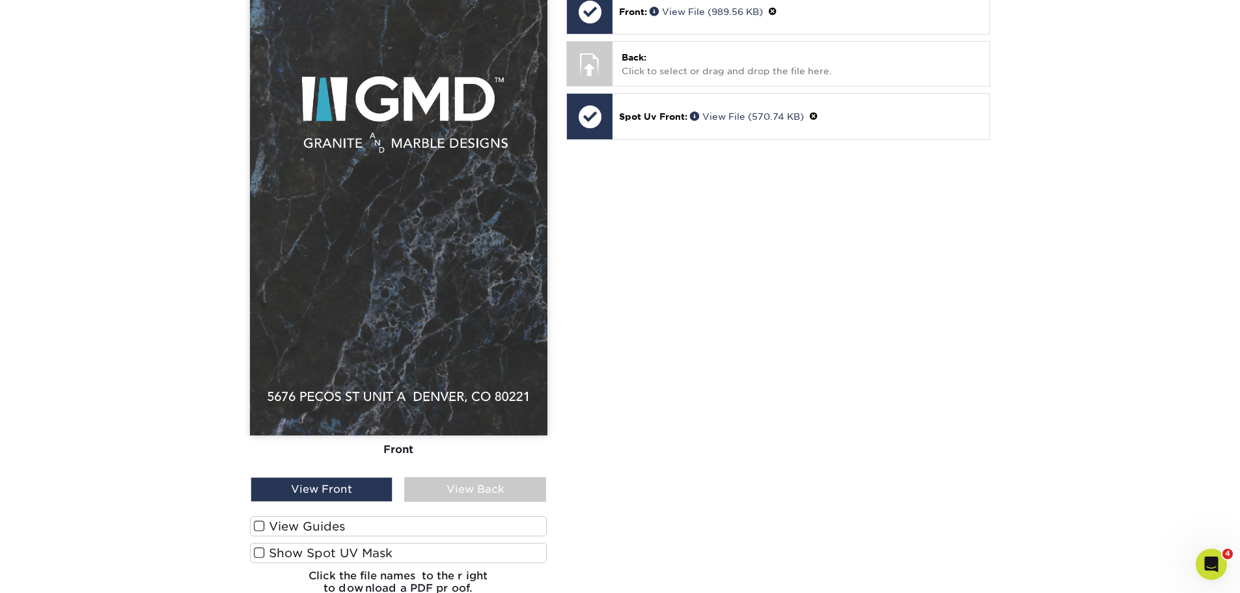
scroll to position [521, 0]
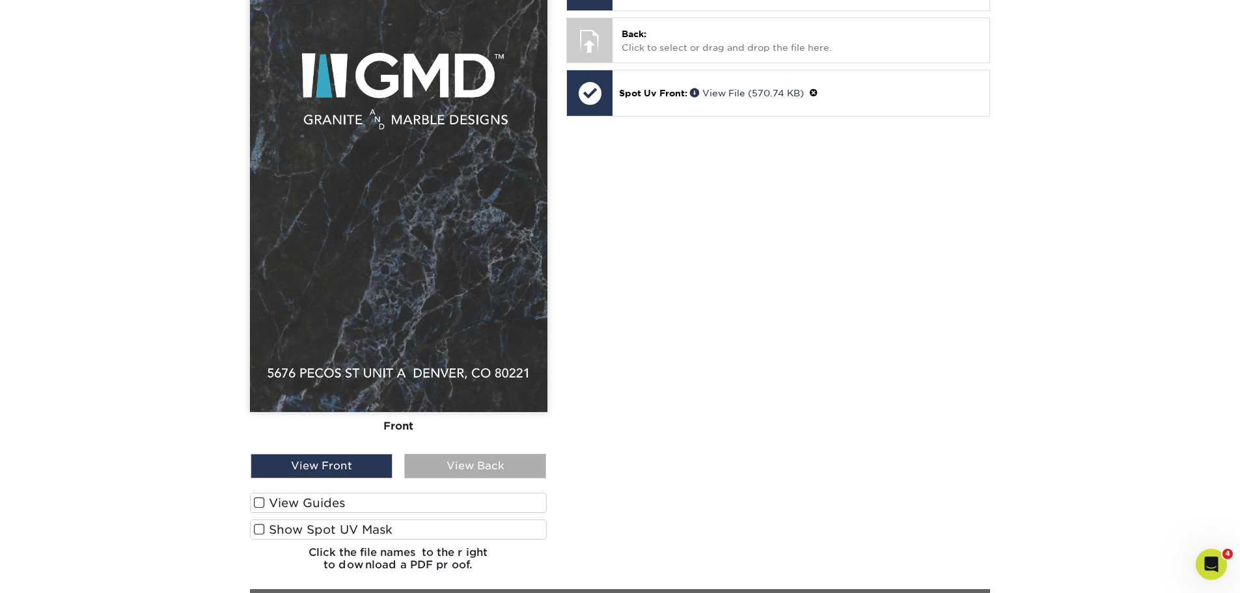
click at [510, 454] on div "View Back" at bounding box center [475, 466] width 142 height 25
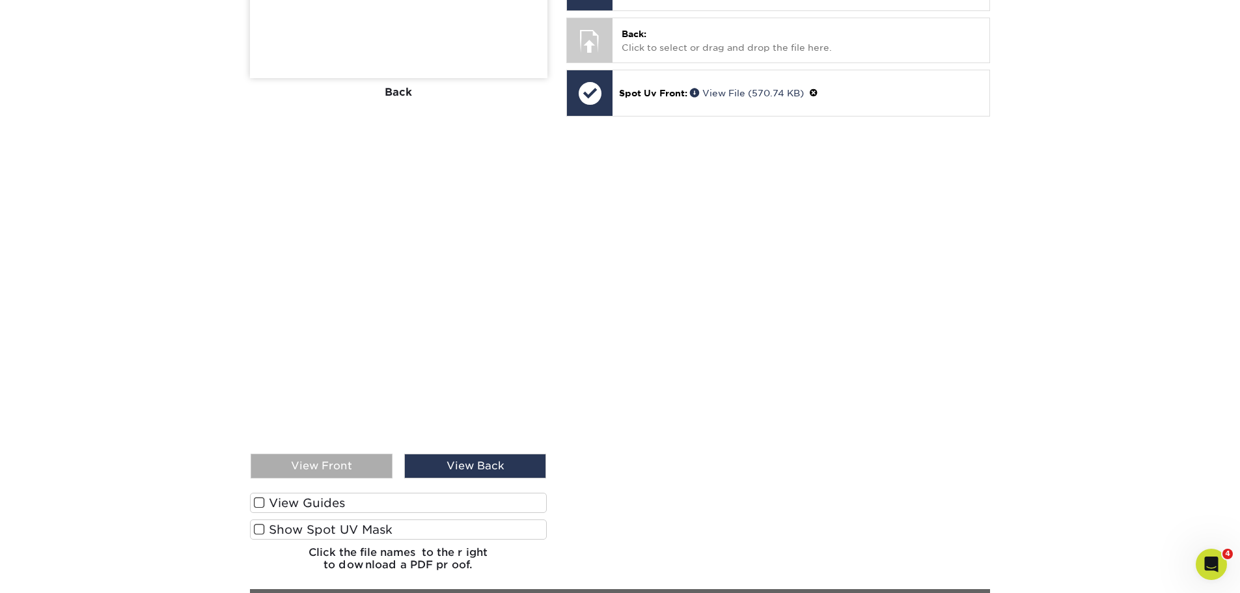
click at [351, 454] on div "View Front" at bounding box center [322, 466] width 142 height 25
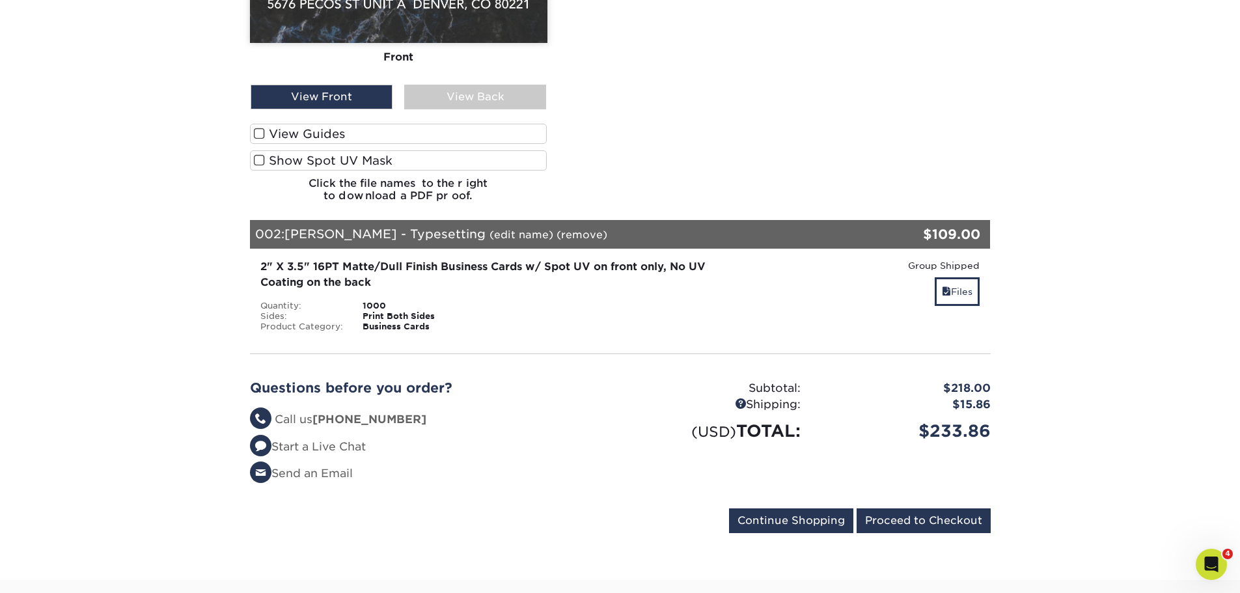
scroll to position [912, 0]
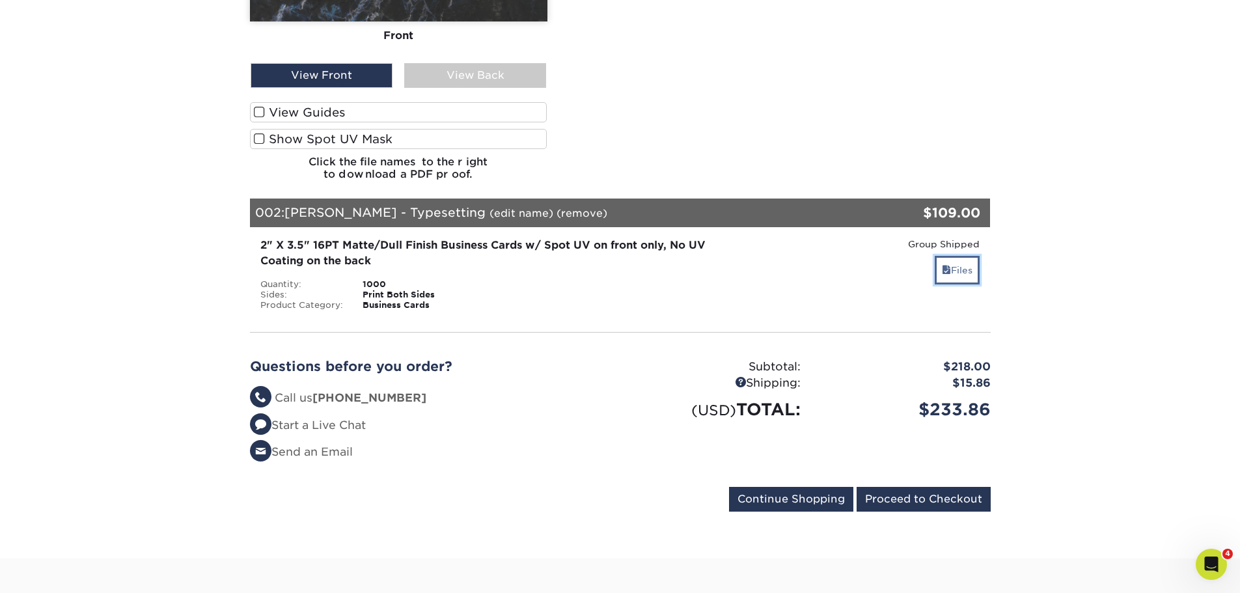
click at [963, 269] on link "Files" at bounding box center [957, 270] width 45 height 28
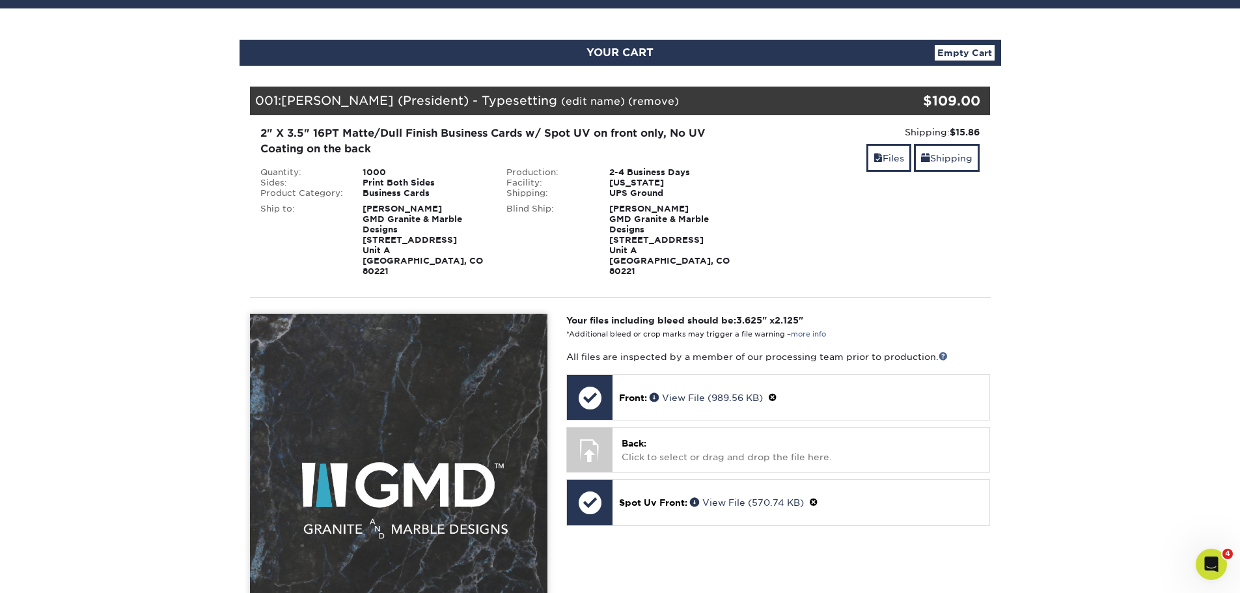
scroll to position [0, 0]
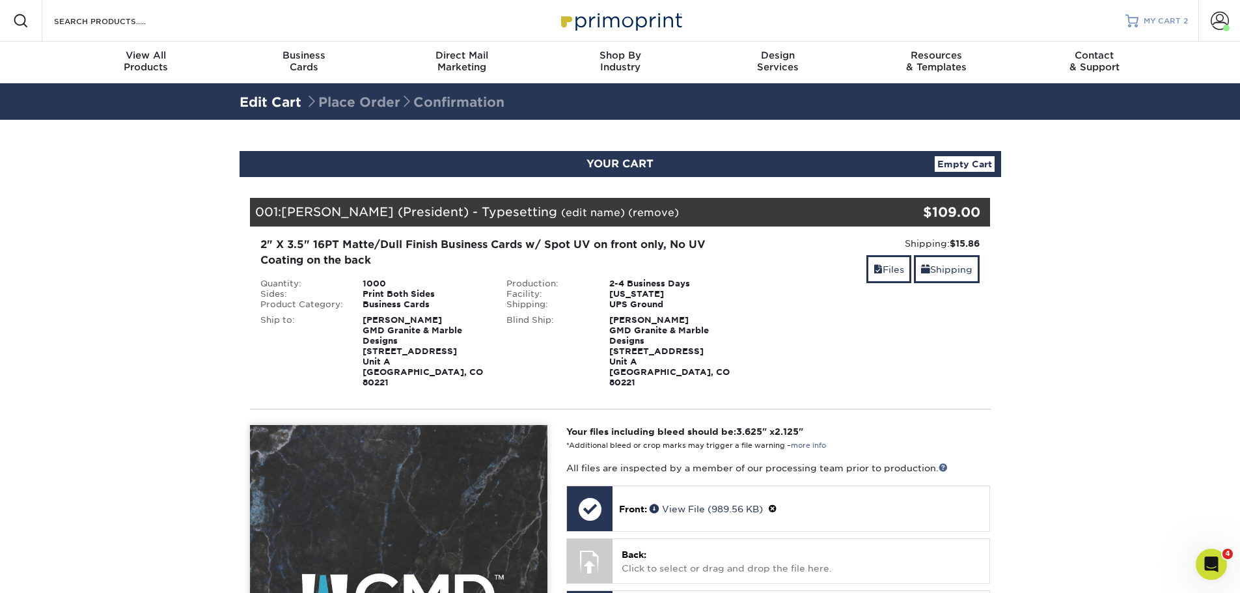
click at [1161, 25] on span "MY CART" at bounding box center [1162, 21] width 37 height 11
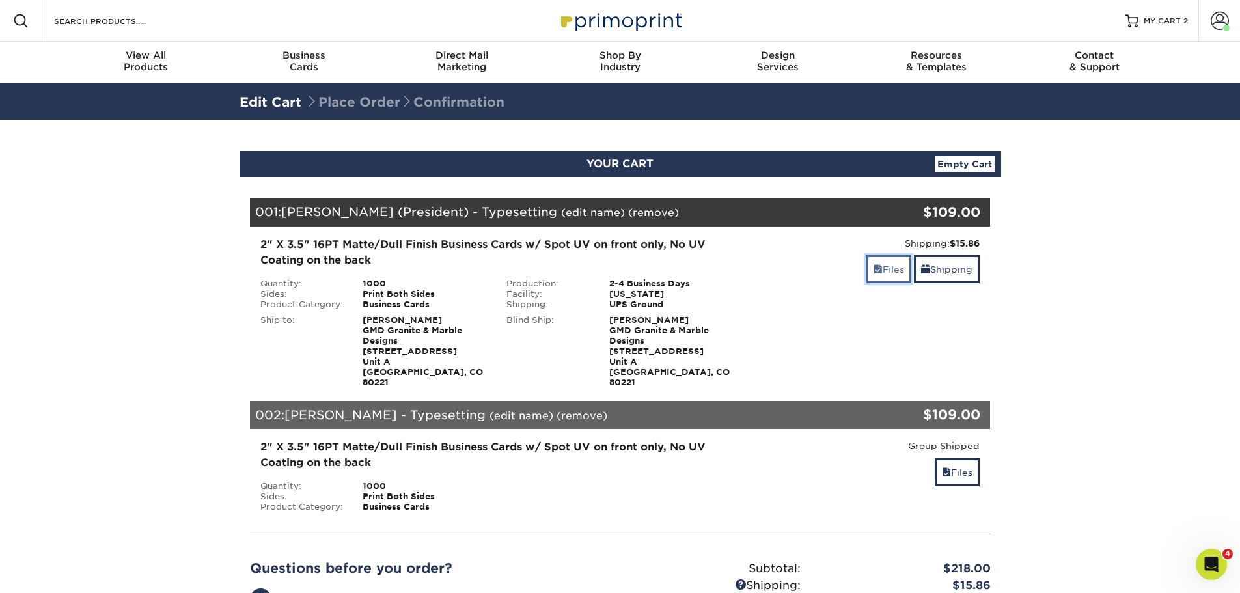
click at [873, 275] on link "Files" at bounding box center [889, 269] width 45 height 28
